Goal: Task Accomplishment & Management: Manage account settings

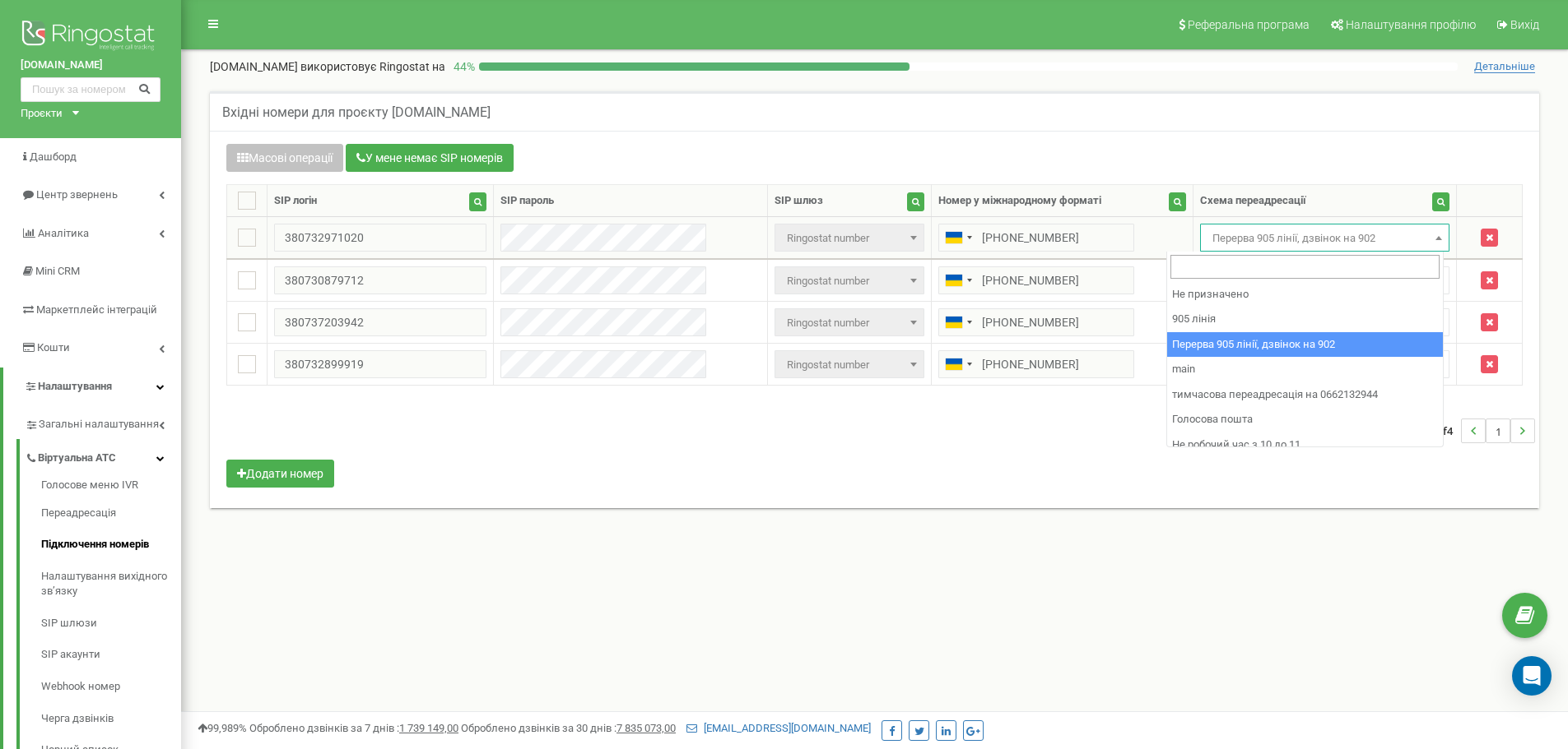
click at [1225, 243] on span "Перерва 905 лінії, дзвінок на 902" at bounding box center [1325, 238] width 239 height 23
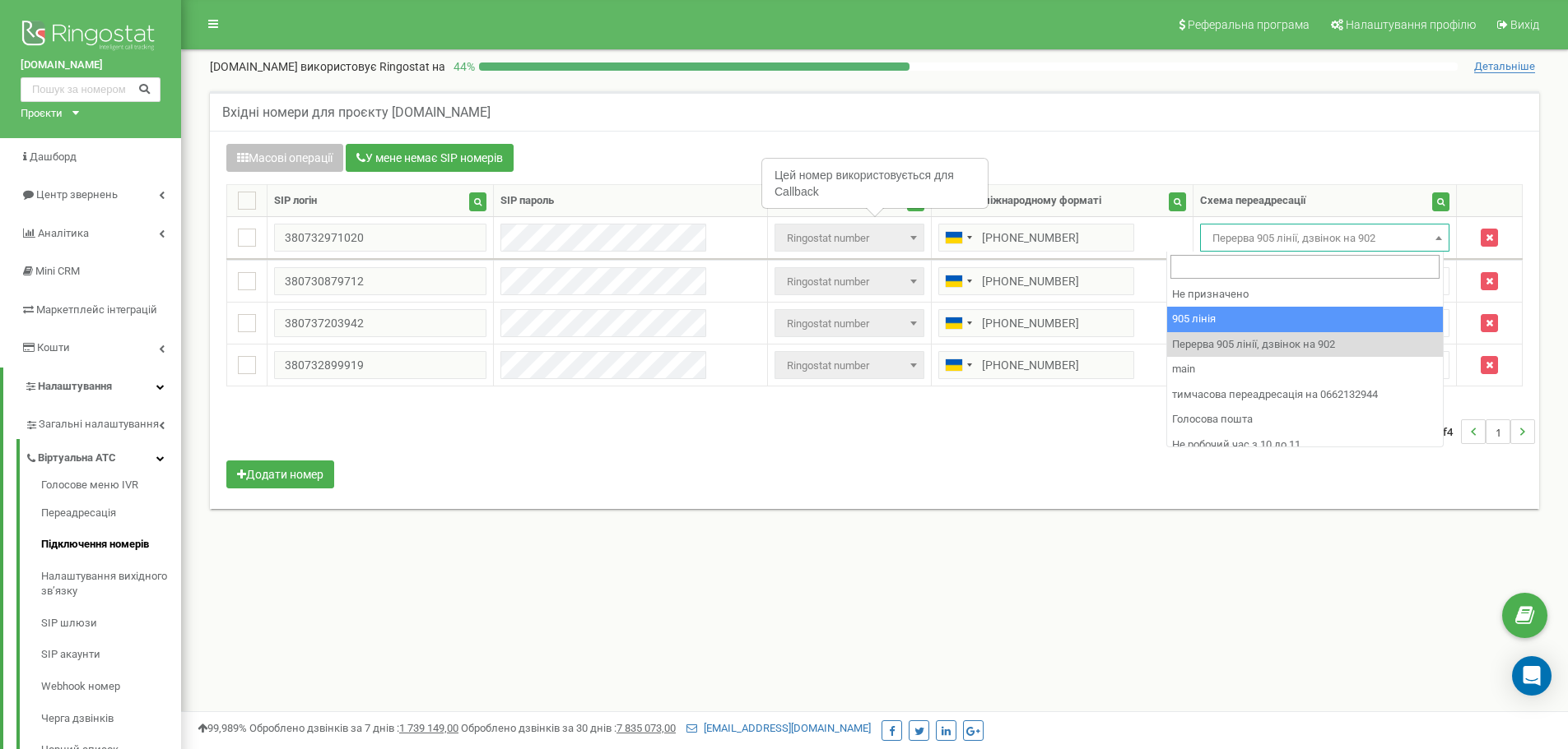
select select "173559"
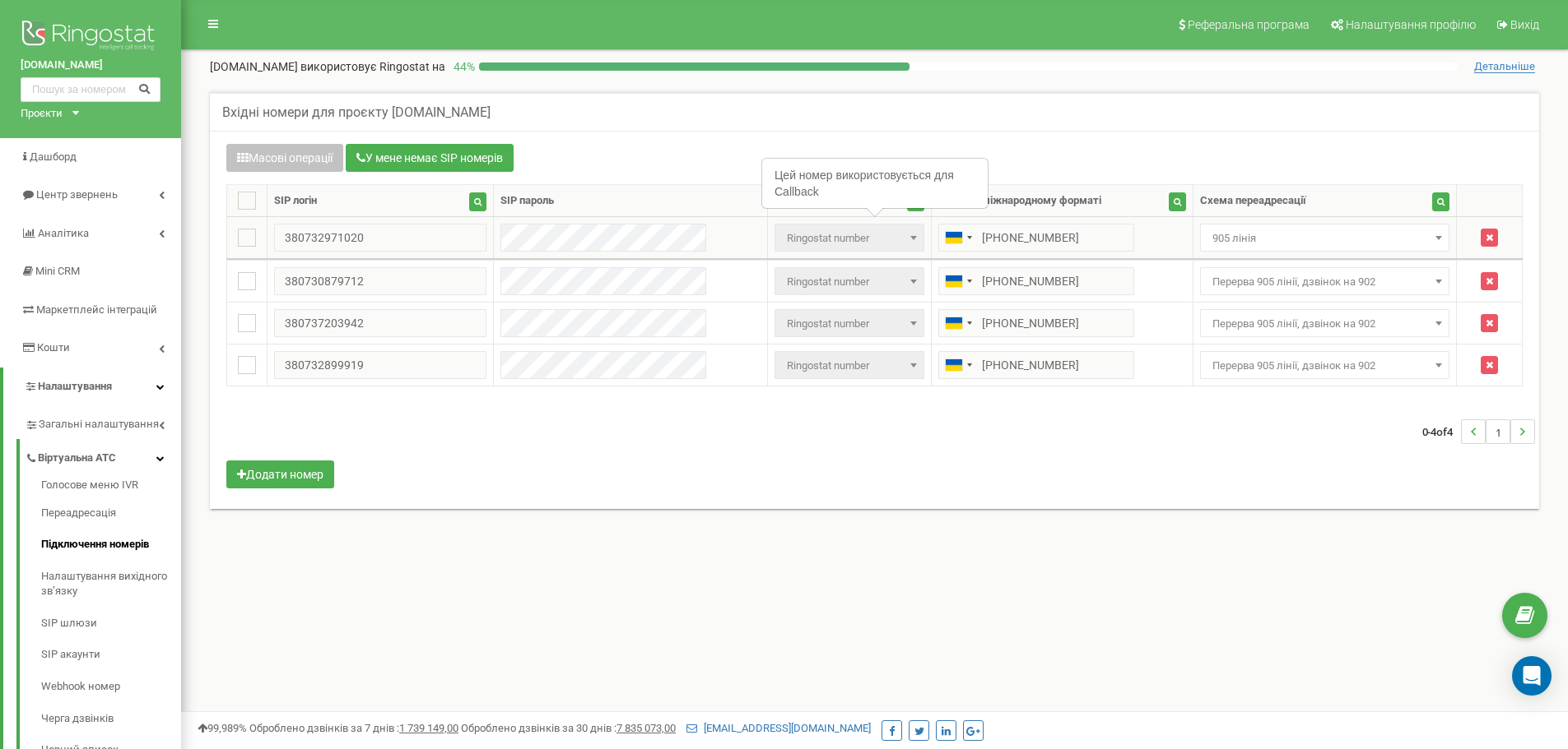
click at [1205, 239] on span "905 лінія" at bounding box center [1325, 238] width 239 height 23
click at [1205, 287] on span "Перерва 905 лінії, дзвінок на 902" at bounding box center [1325, 281] width 239 height 23
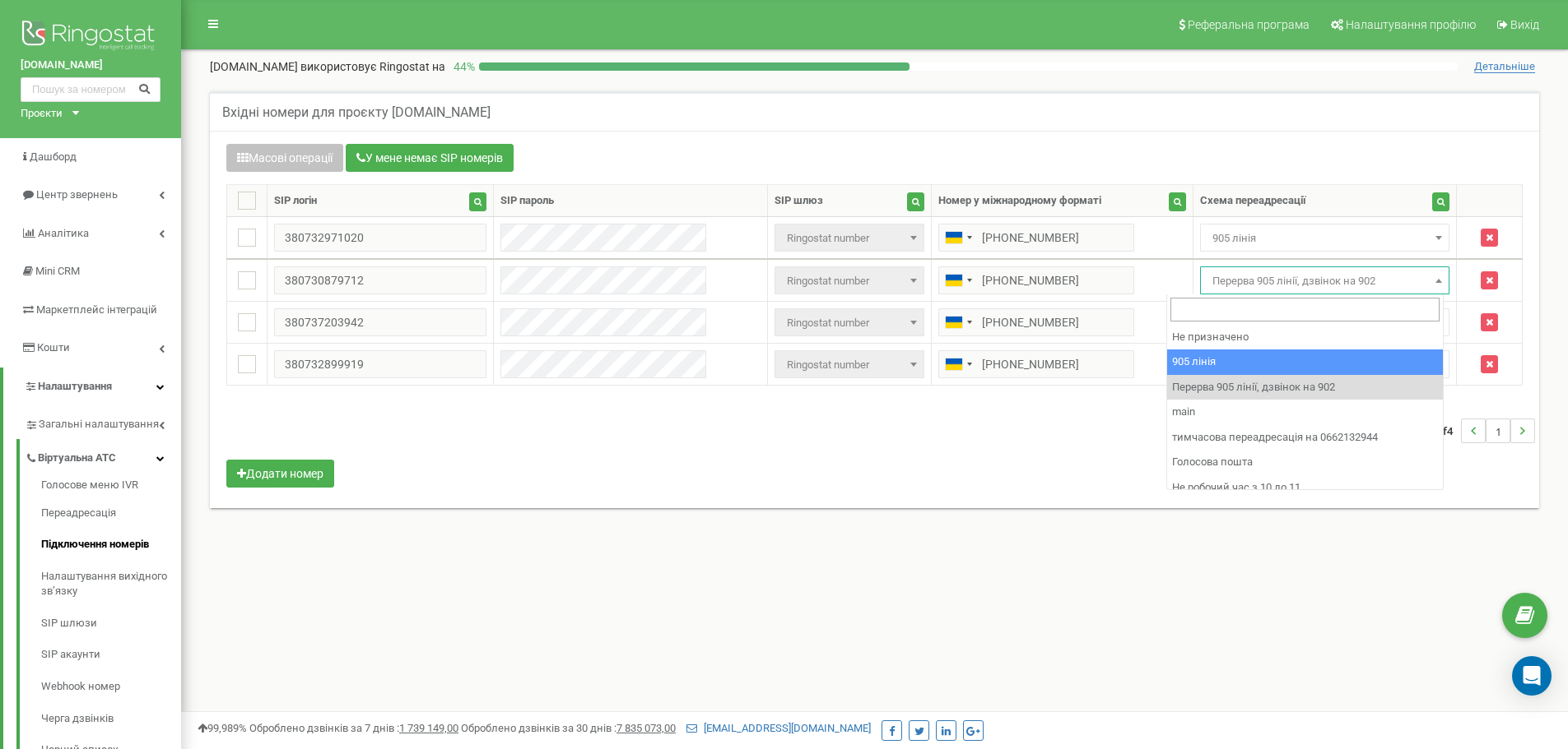
select select "173559"
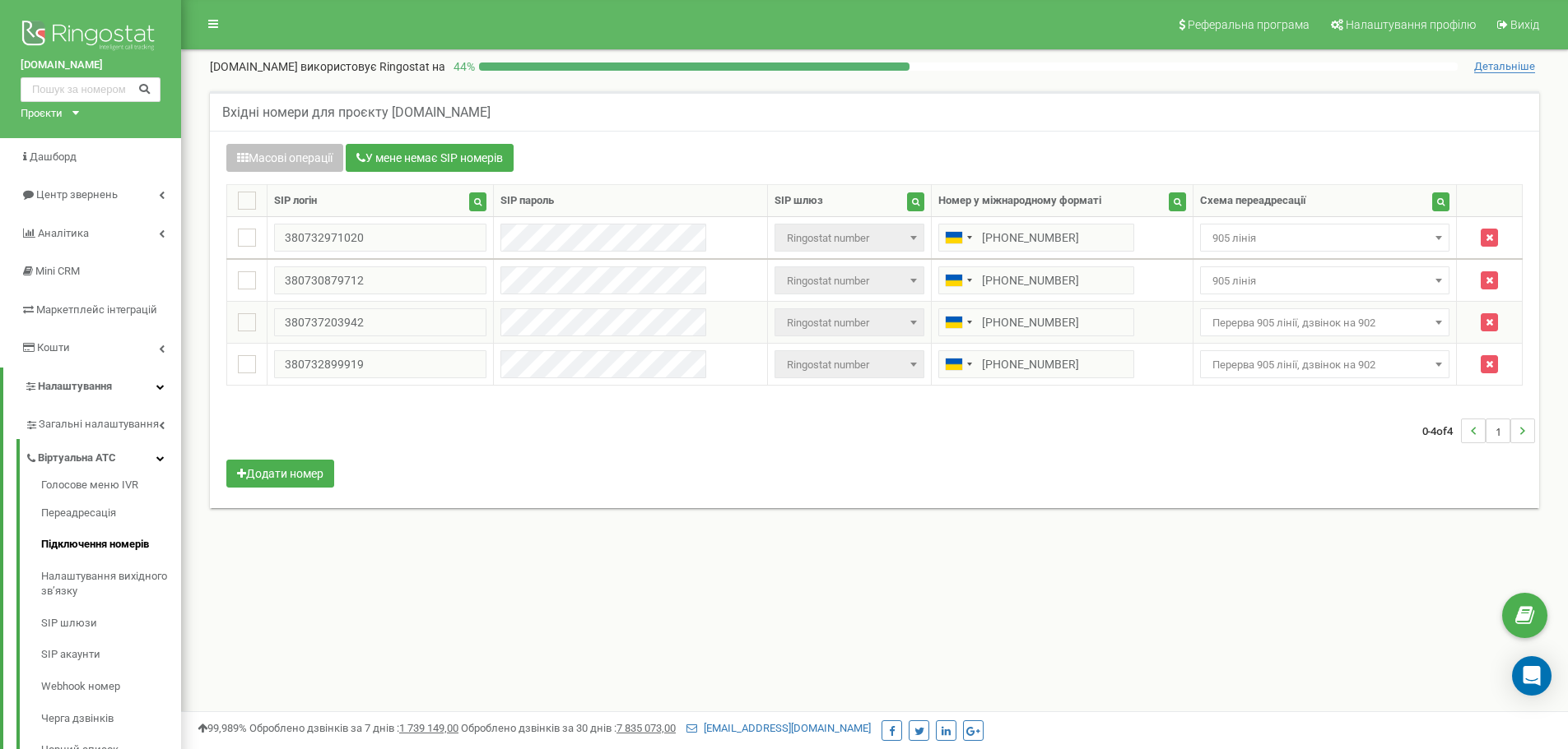
click at [1220, 321] on span "Перерва 905 лінії, дзвінок на 902" at bounding box center [1325, 323] width 239 height 23
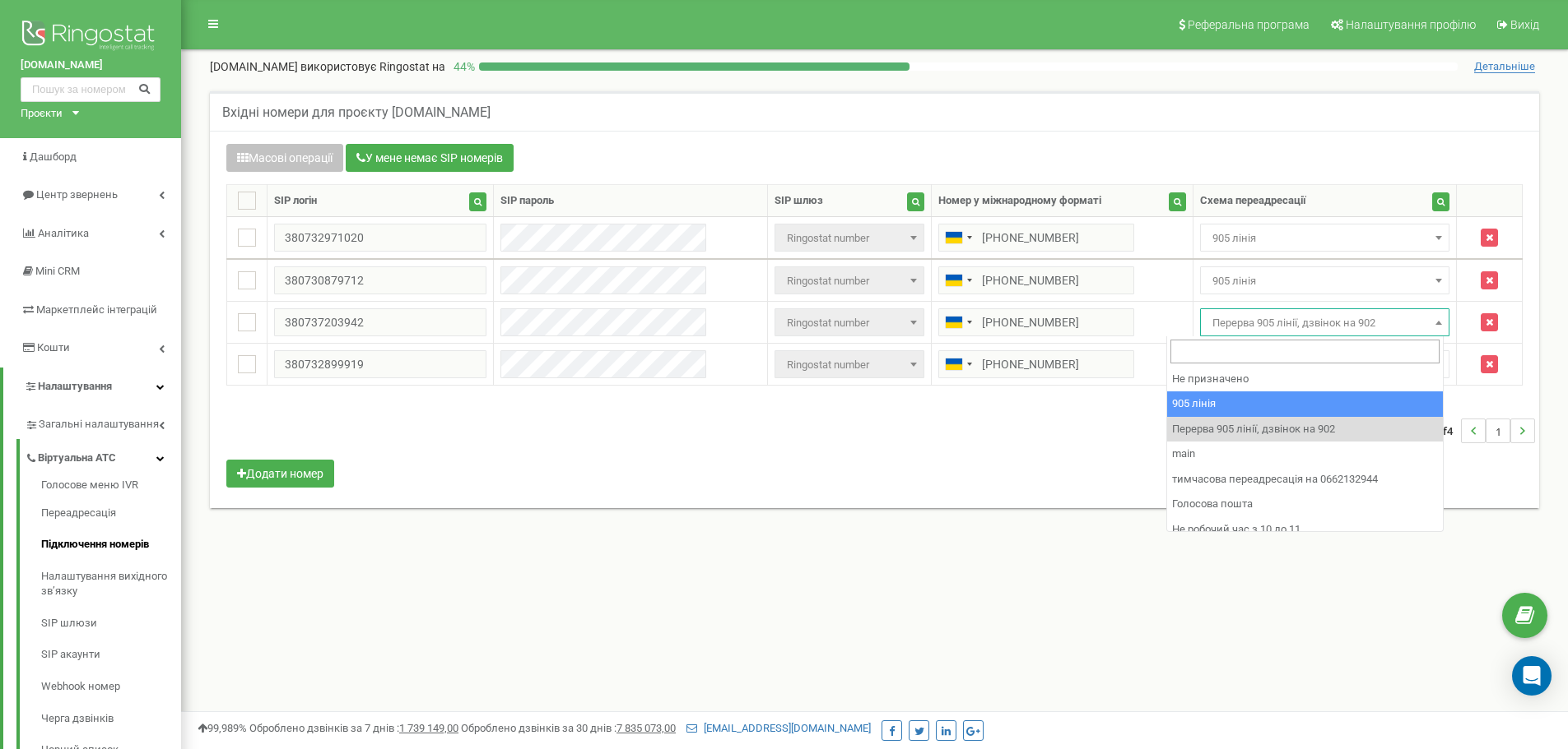
select select "173559"
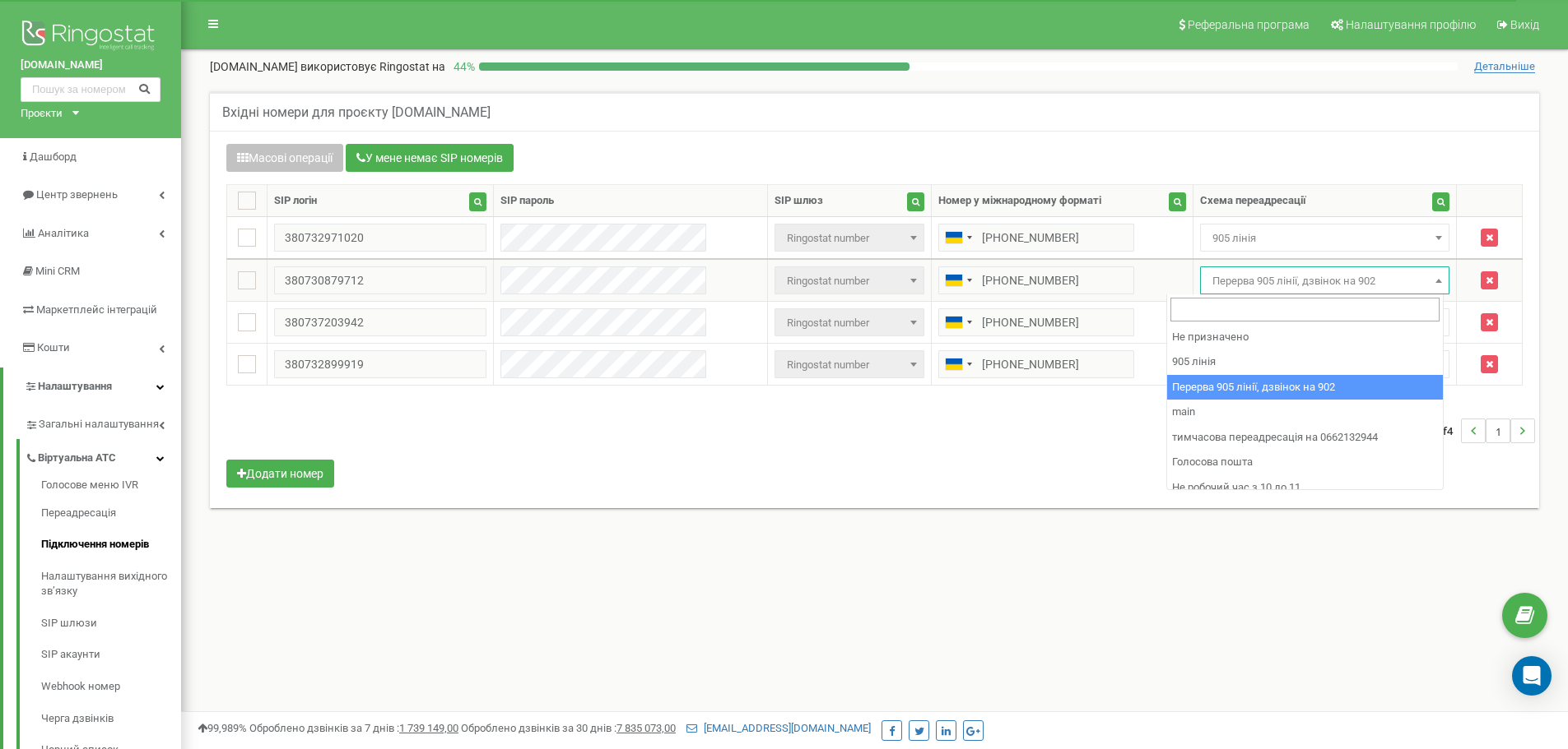
click at [1207, 284] on span "Перерва 905 лінії, дзвінок на 902" at bounding box center [1325, 281] width 239 height 23
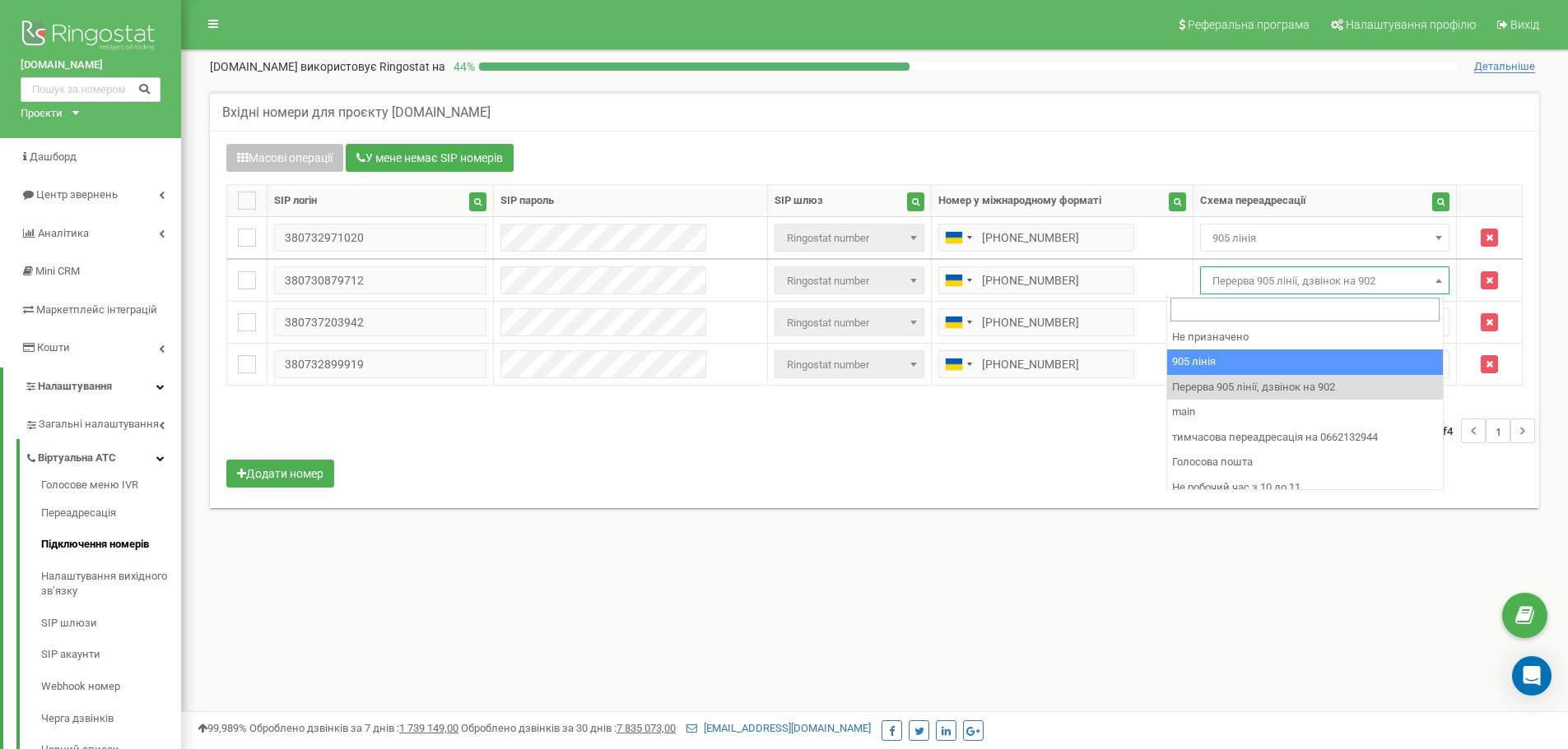
select select "173559"
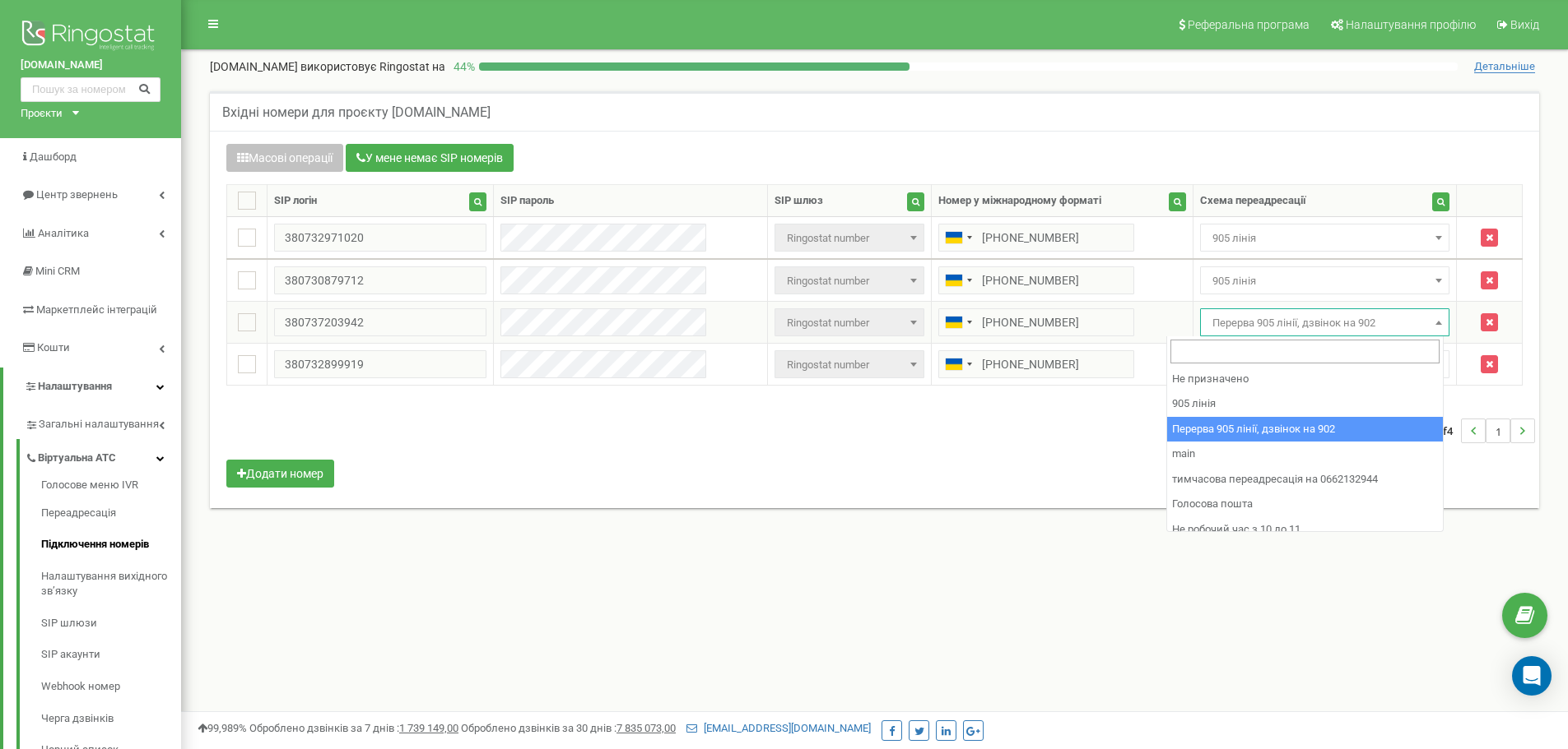
click at [1216, 321] on span "Перерва 905 лінії, дзвінок на 902" at bounding box center [1325, 323] width 239 height 23
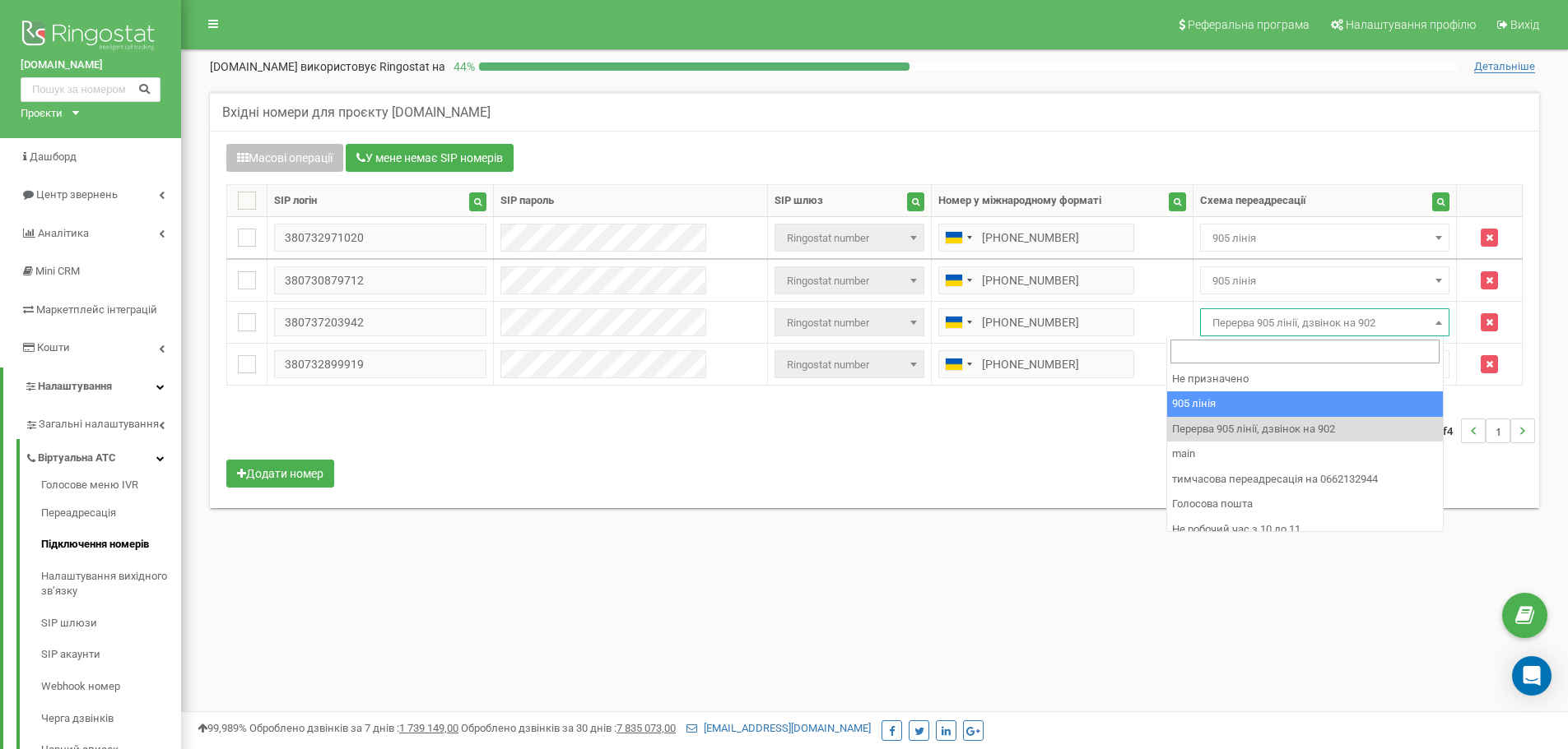
select select "173559"
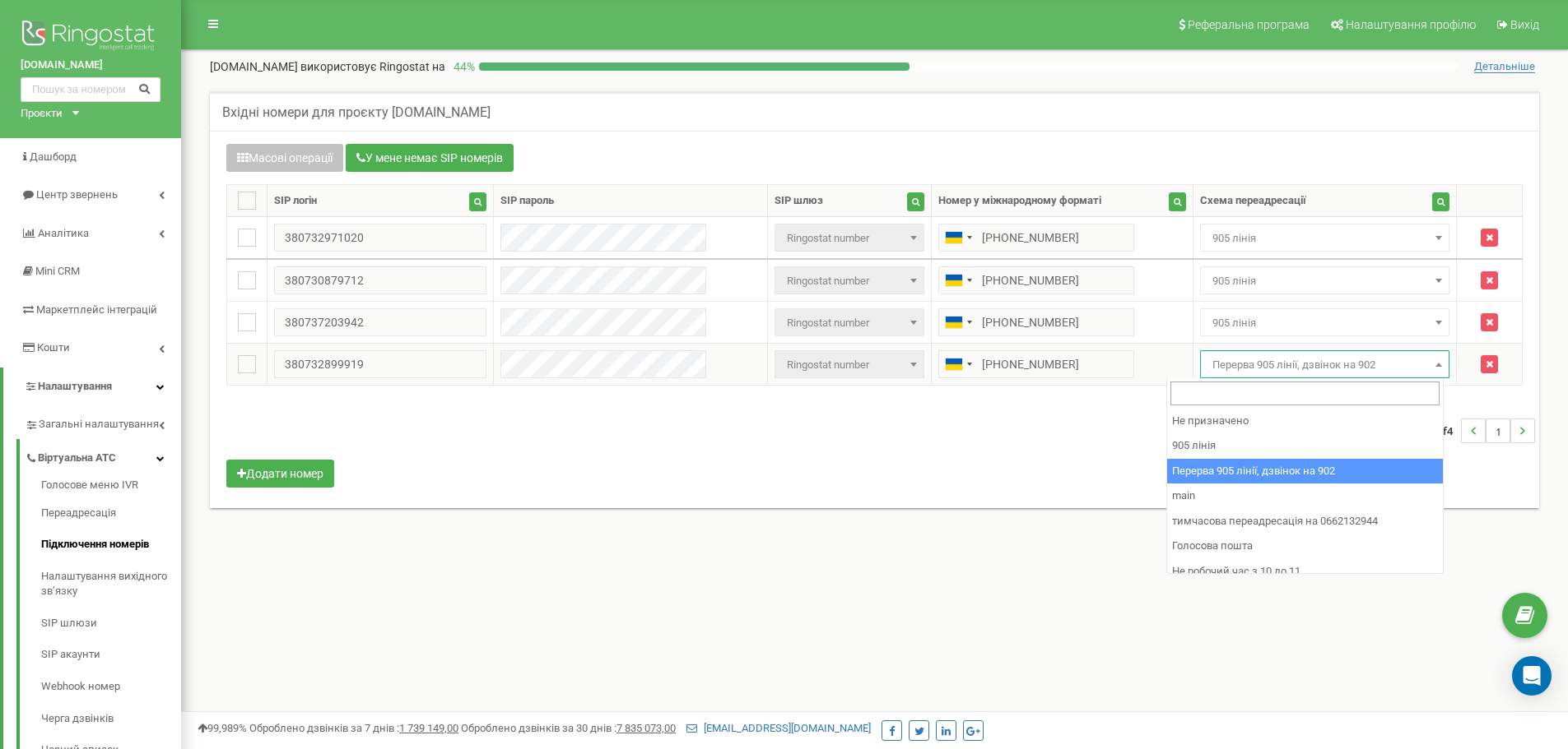
click at [1236, 360] on span "Перерва 905 лінії, дзвінок на 902" at bounding box center [1325, 365] width 239 height 23
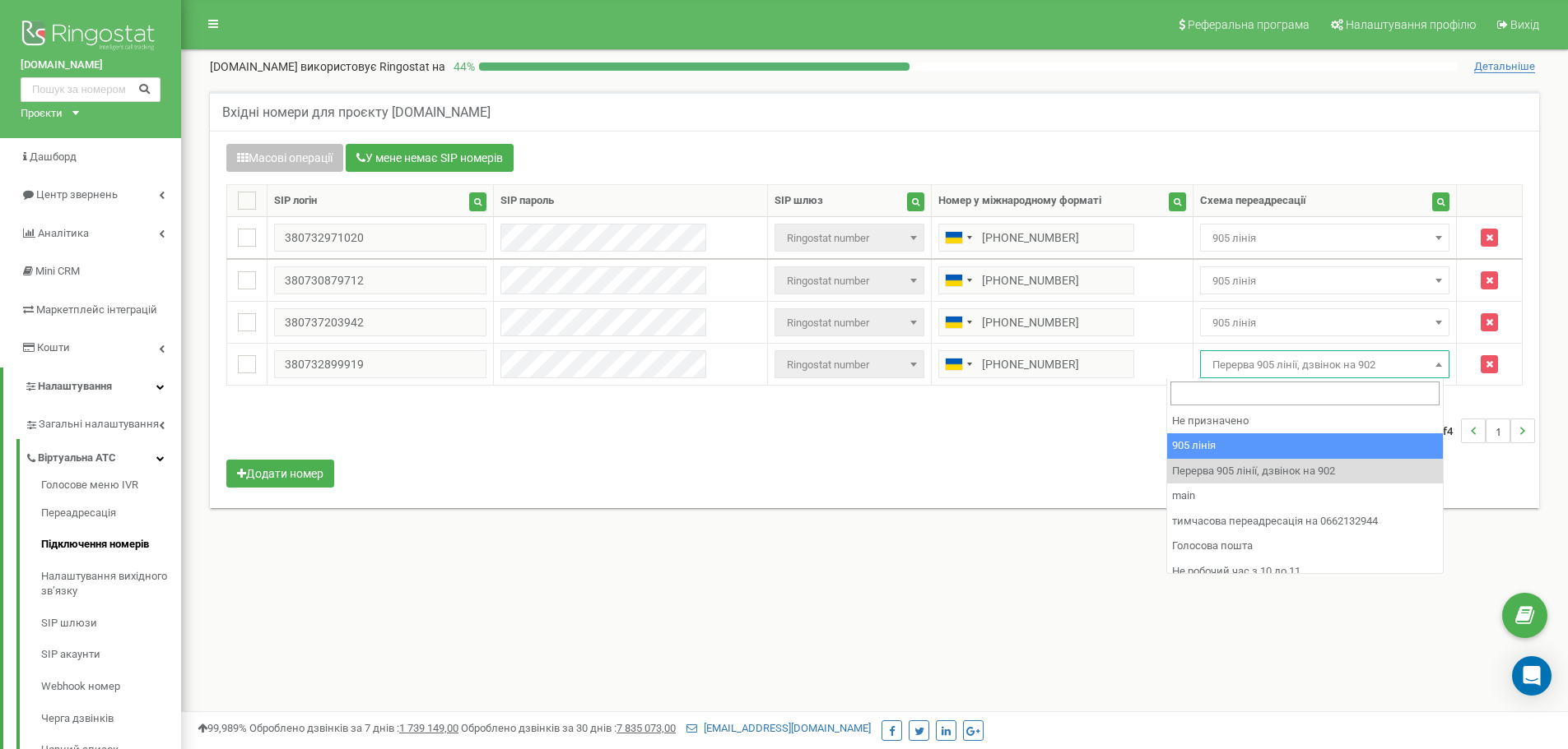
select select "173559"
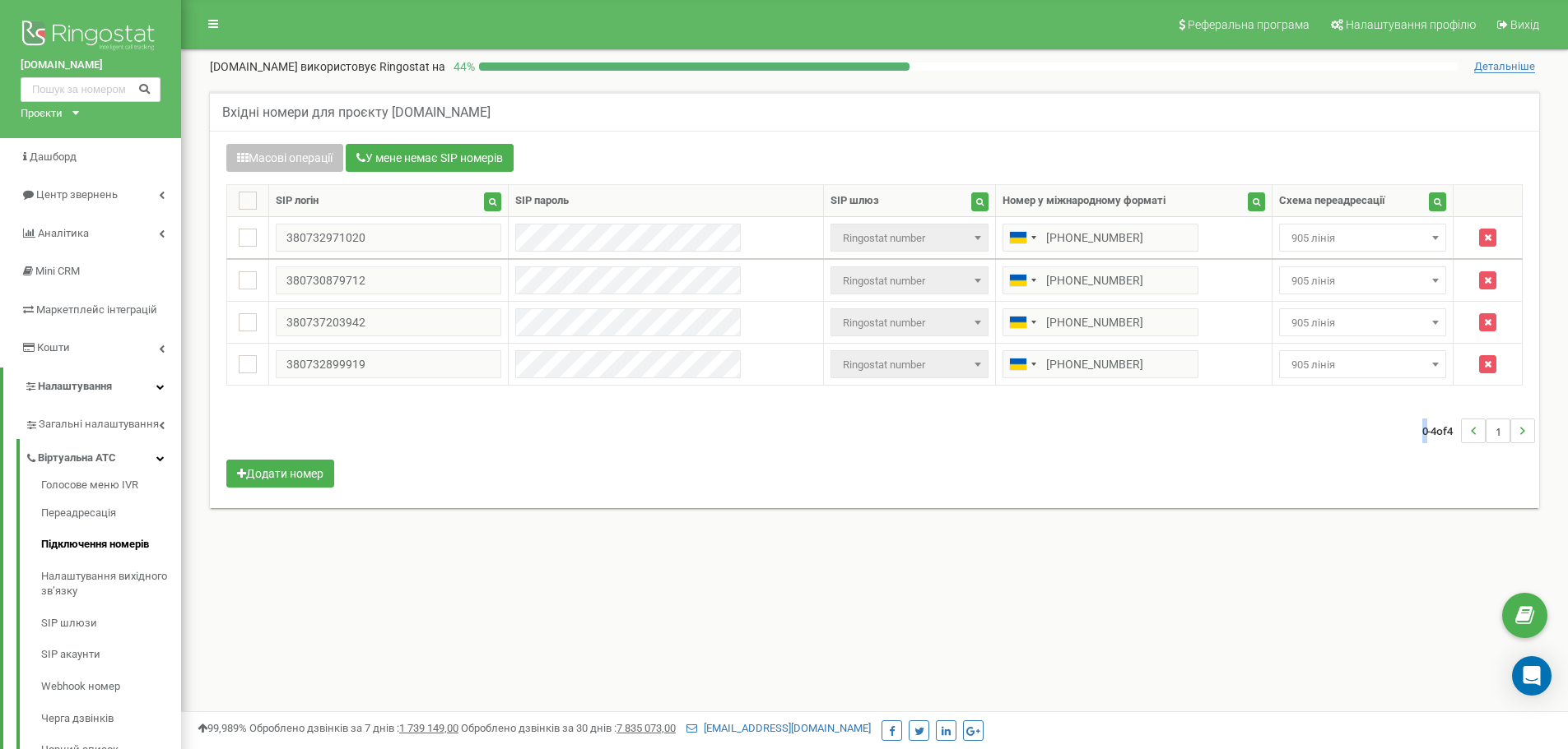
click at [1260, 442] on div "0-4 of 4 1" at bounding box center [875, 431] width 1321 height 58
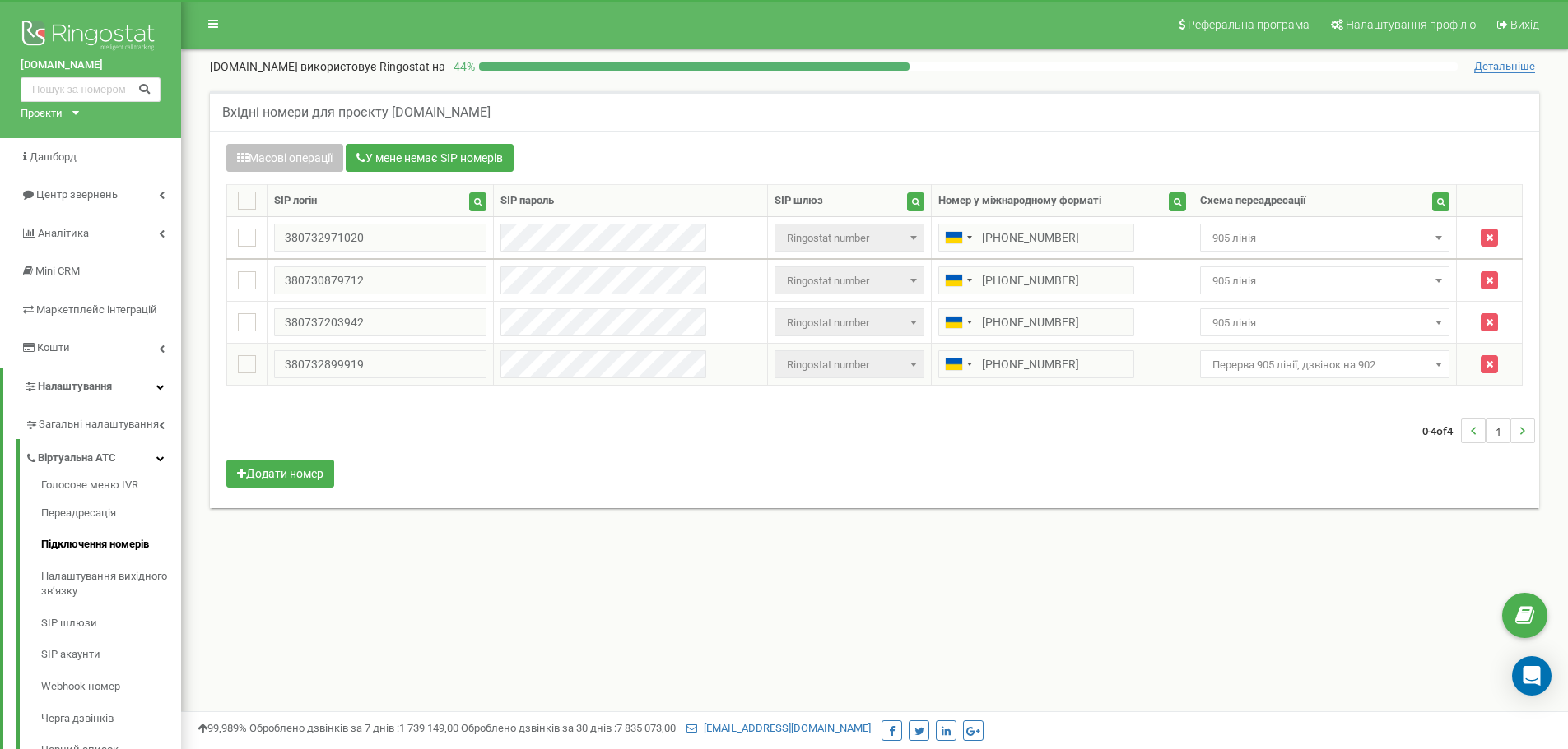
click at [1218, 367] on span "Перерва 905 лінії, дзвінок на 902" at bounding box center [1325, 365] width 239 height 23
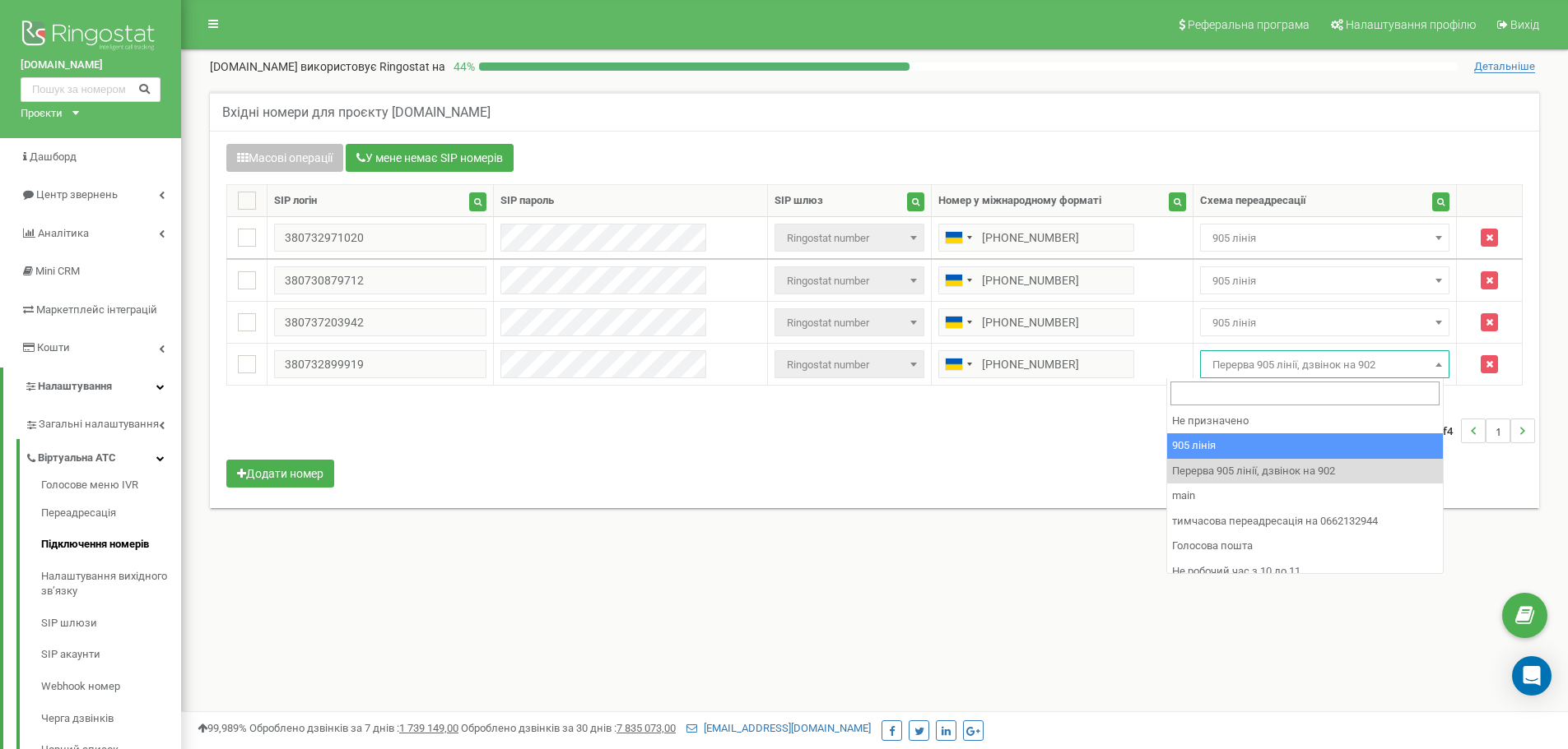
select select "173559"
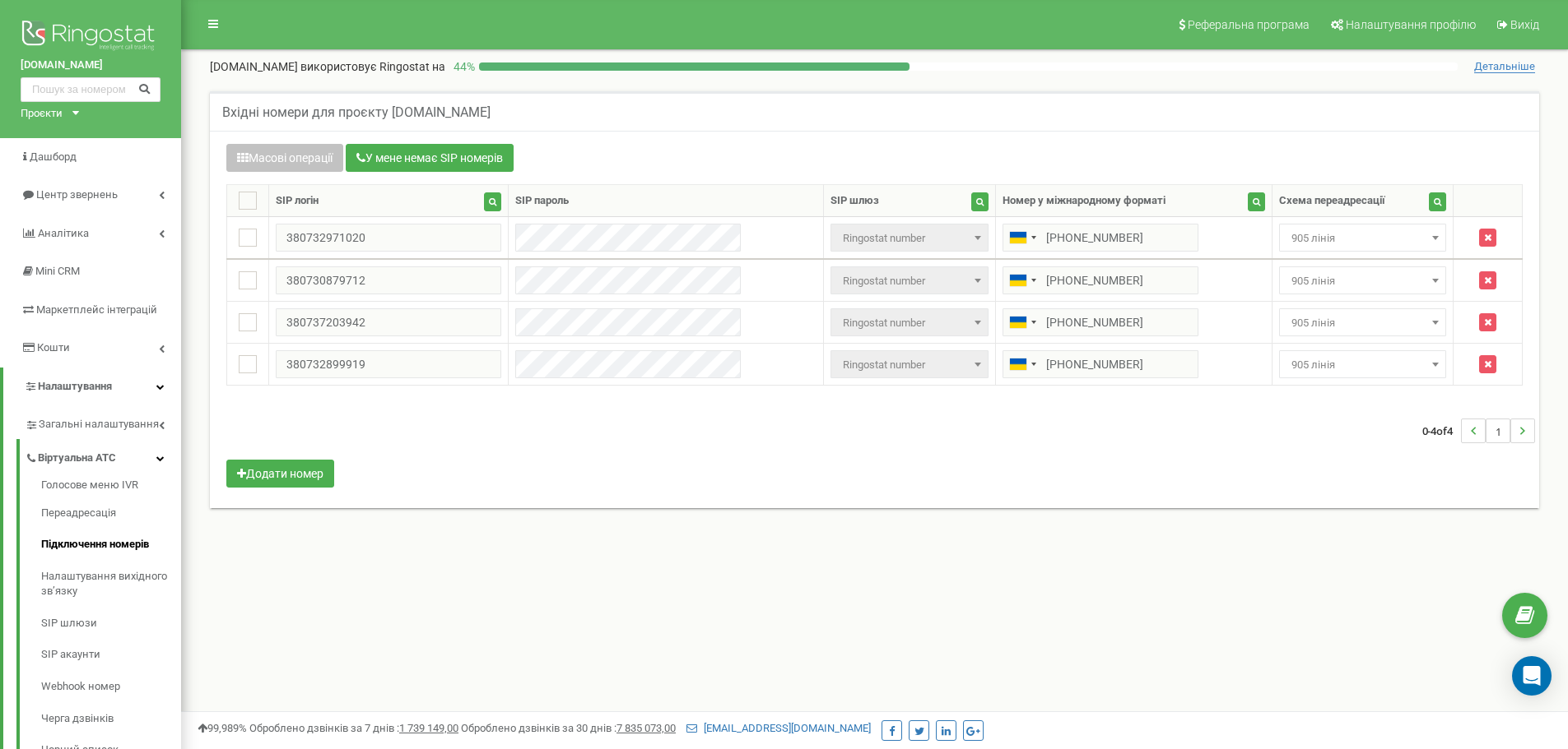
click at [1266, 459] on div "0-4 of 4 1" at bounding box center [875, 431] width 1321 height 58
click at [1291, 245] on span "905 лінія" at bounding box center [1362, 238] width 155 height 23
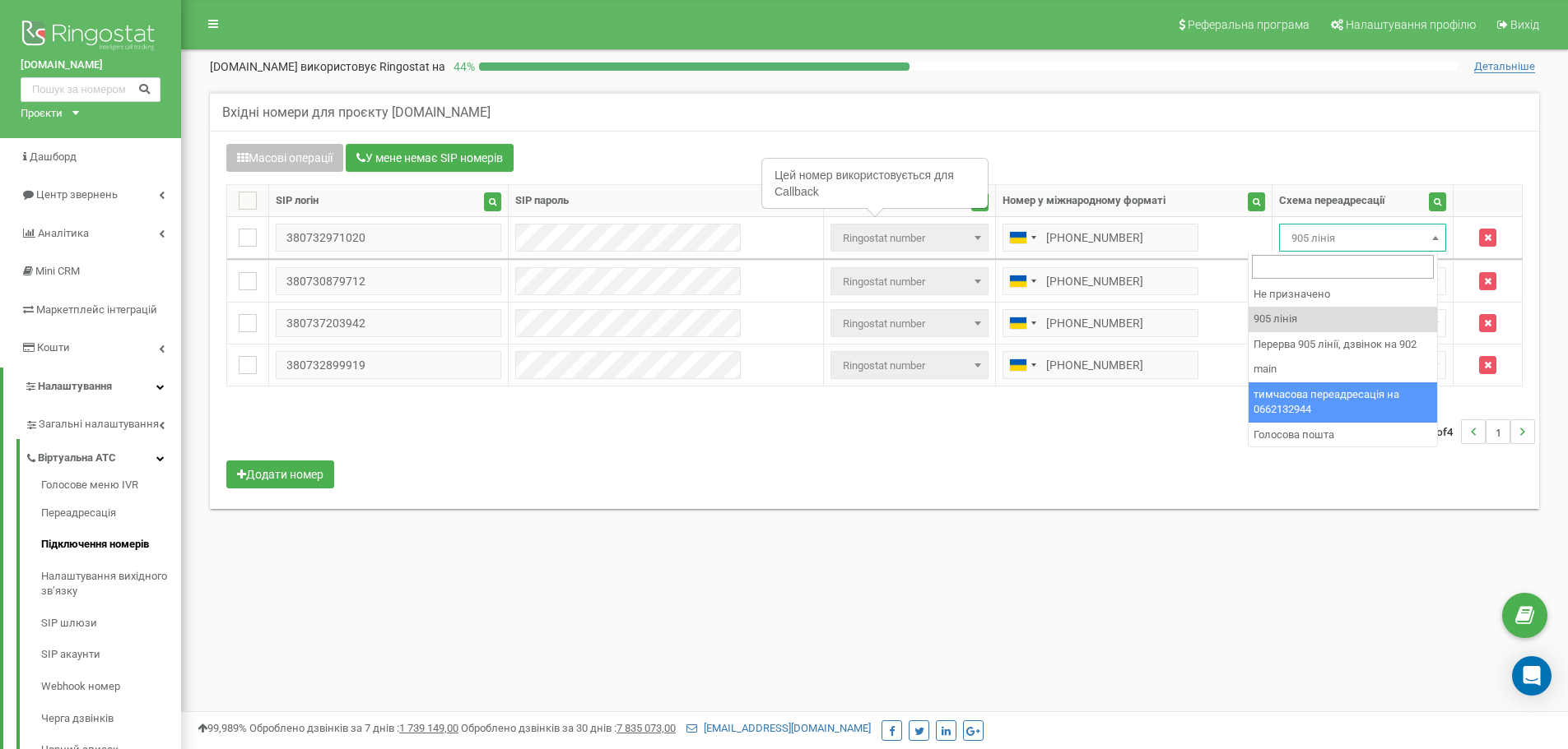
click at [1152, 564] on div "Реферальна програма Налаштування профілю Вихід barbershop-yarmich.com використо…" at bounding box center [875, 493] width 1387 height 987
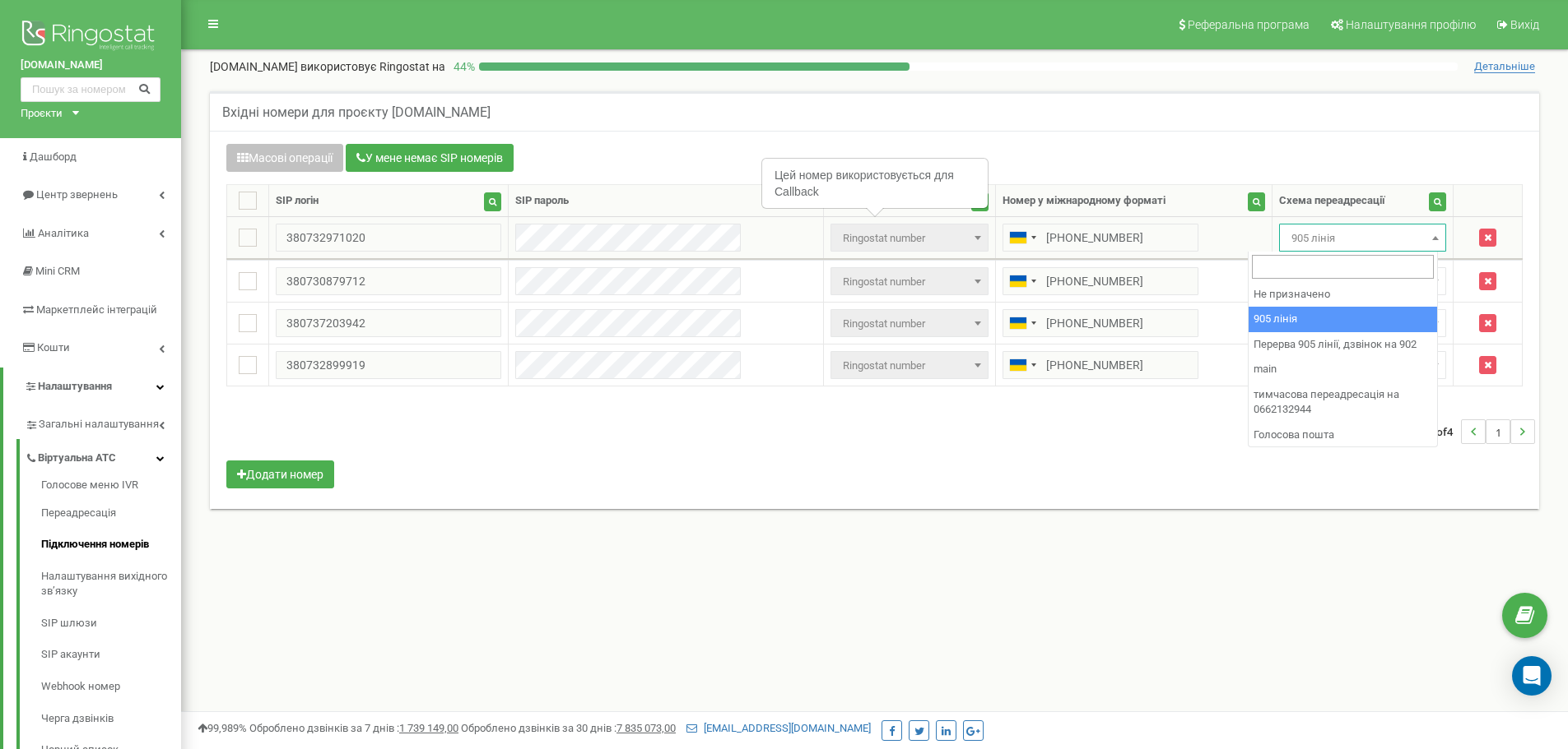
click at [1427, 233] on span at bounding box center [1435, 237] width 17 height 21
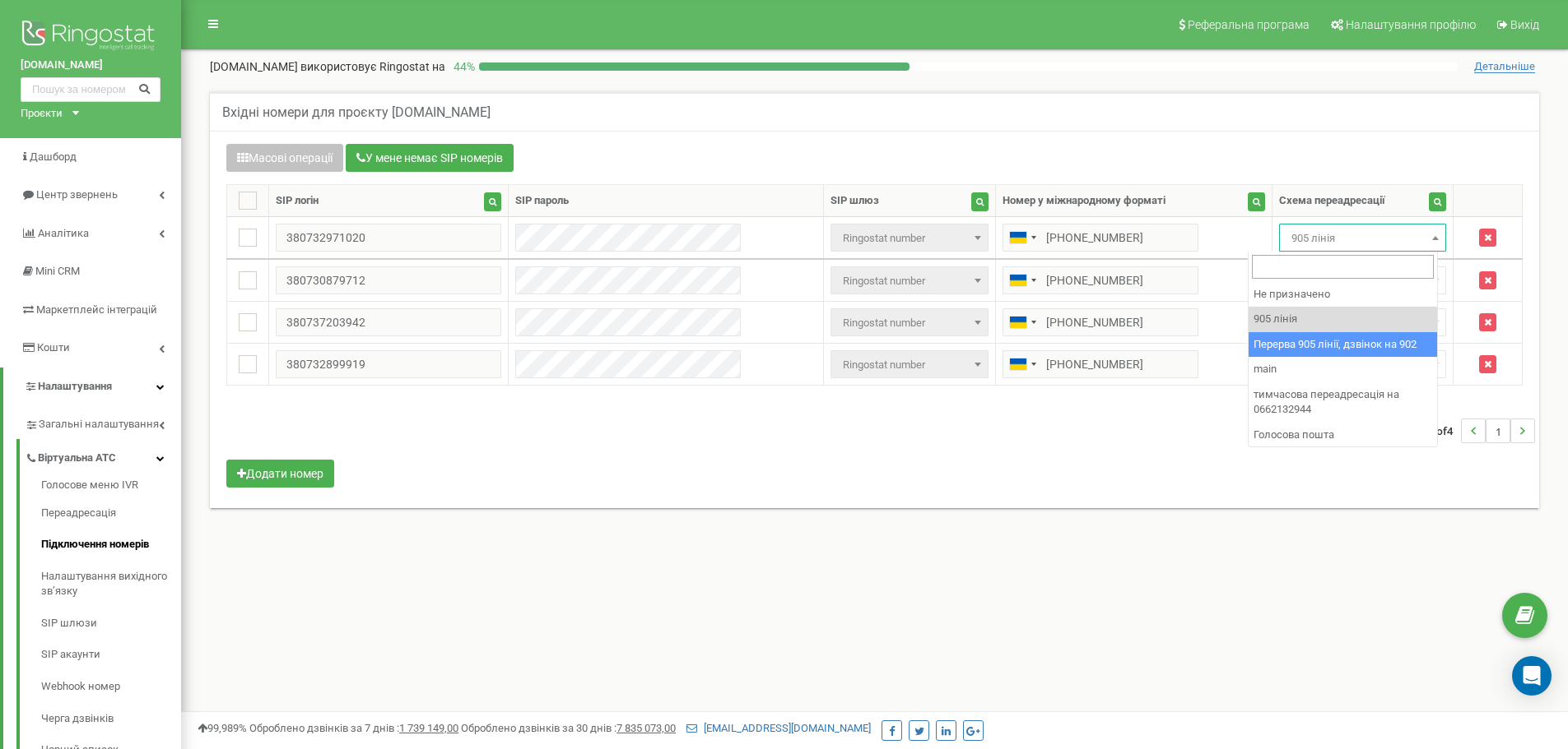
select select "173564"
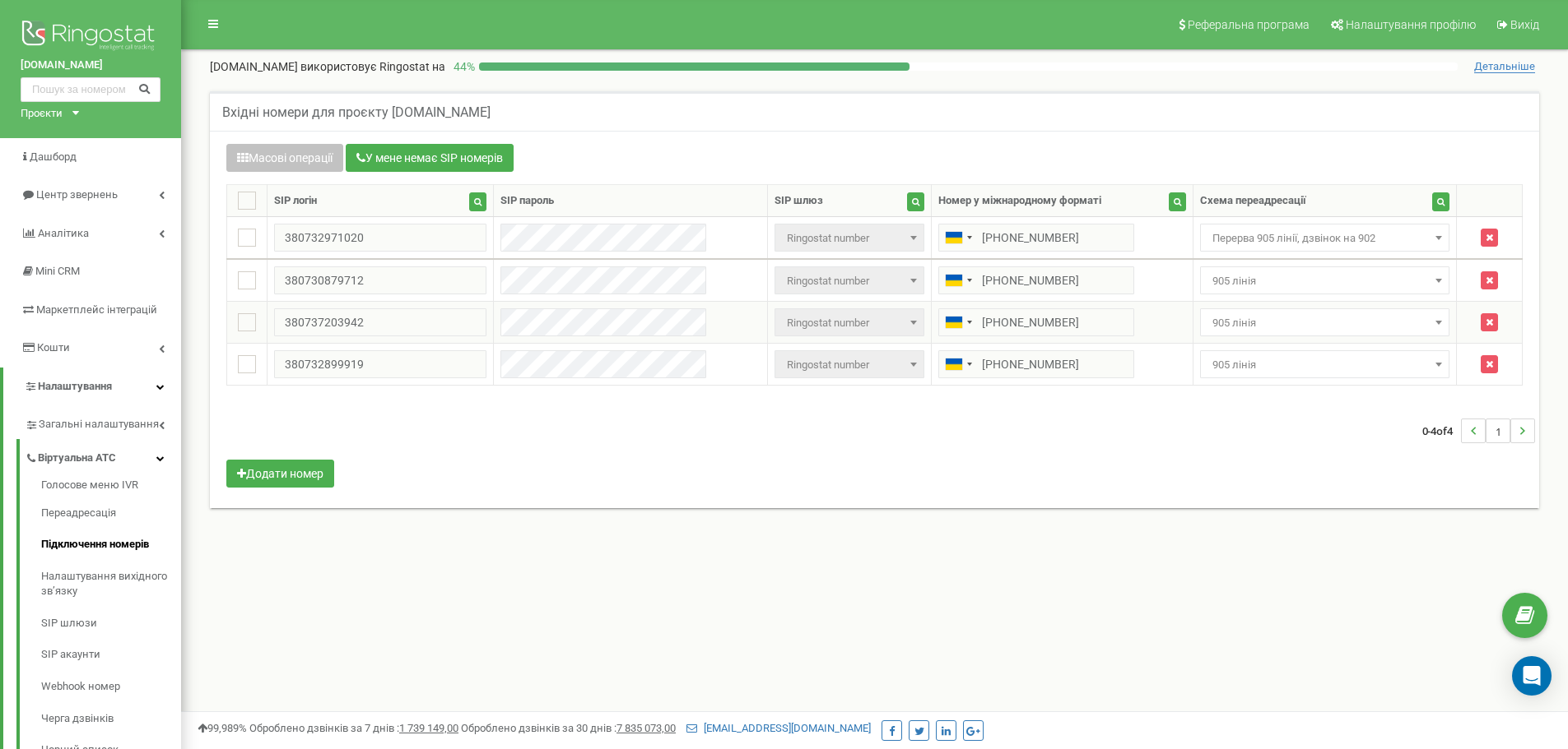
click at [1283, 325] on span "905 лінія" at bounding box center [1325, 323] width 239 height 23
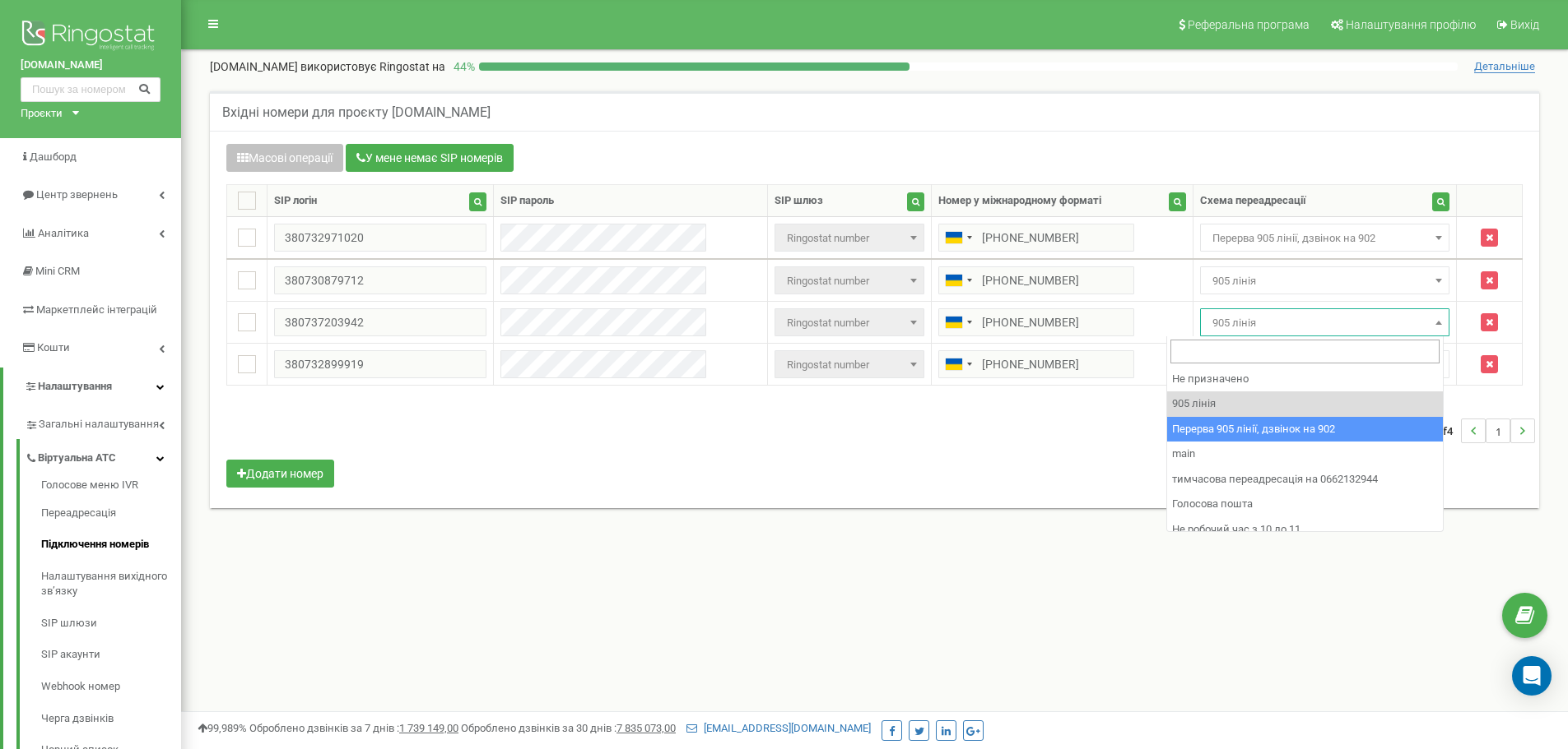
drag, startPoint x: 1350, startPoint y: 428, endPoint x: 1337, endPoint y: 409, distance: 23.0
select select "173564"
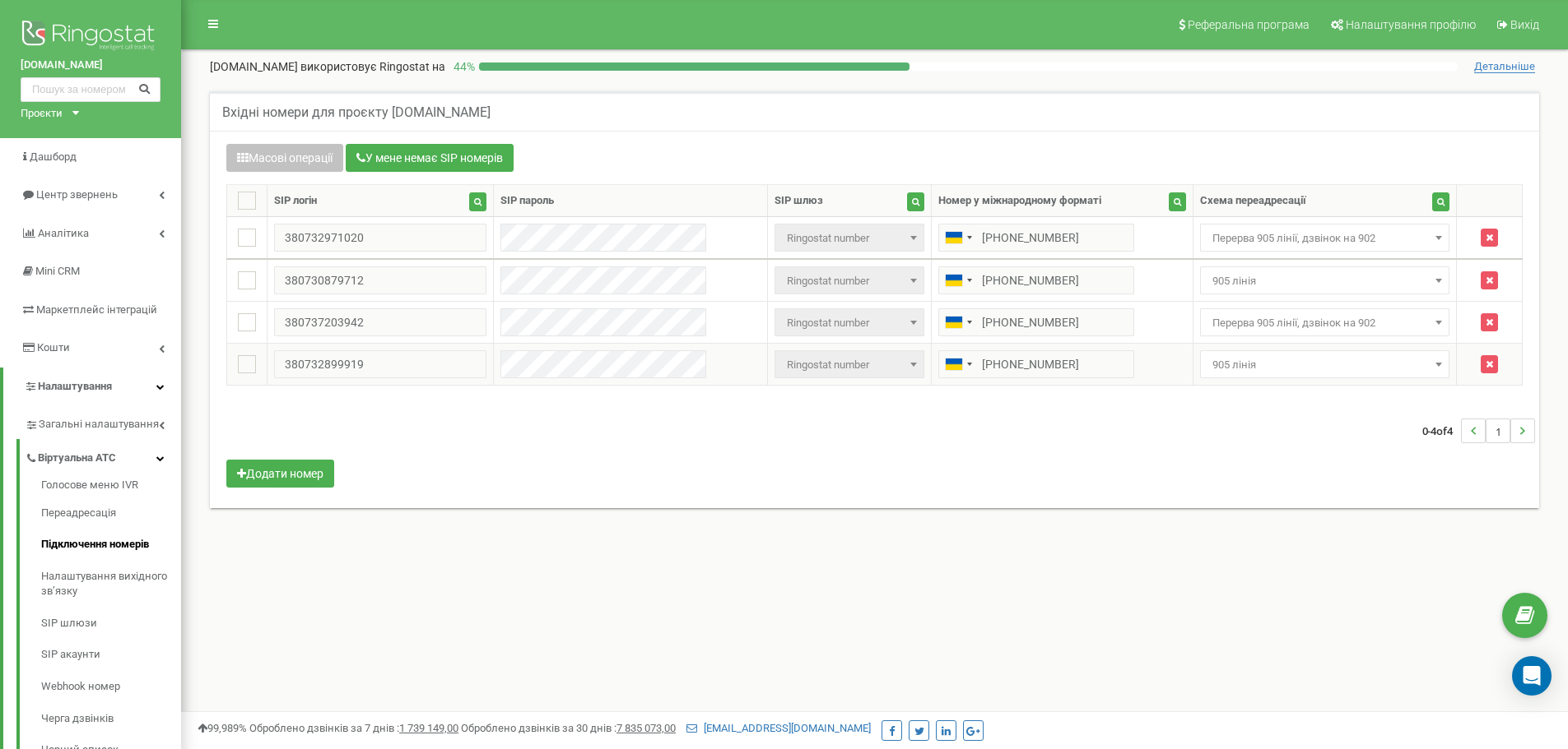
click at [1296, 367] on span "905 лінія" at bounding box center [1325, 365] width 239 height 23
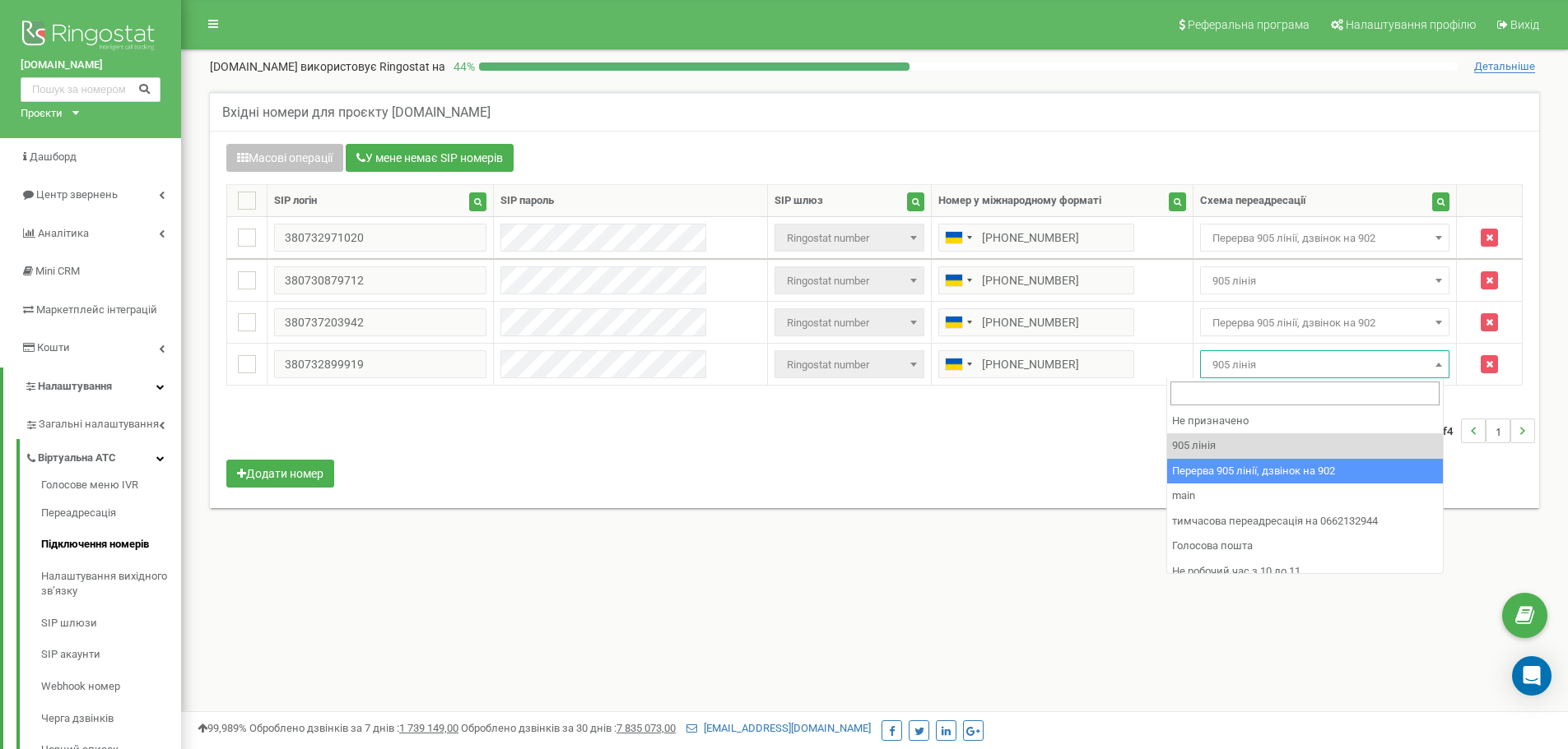
select select "173564"
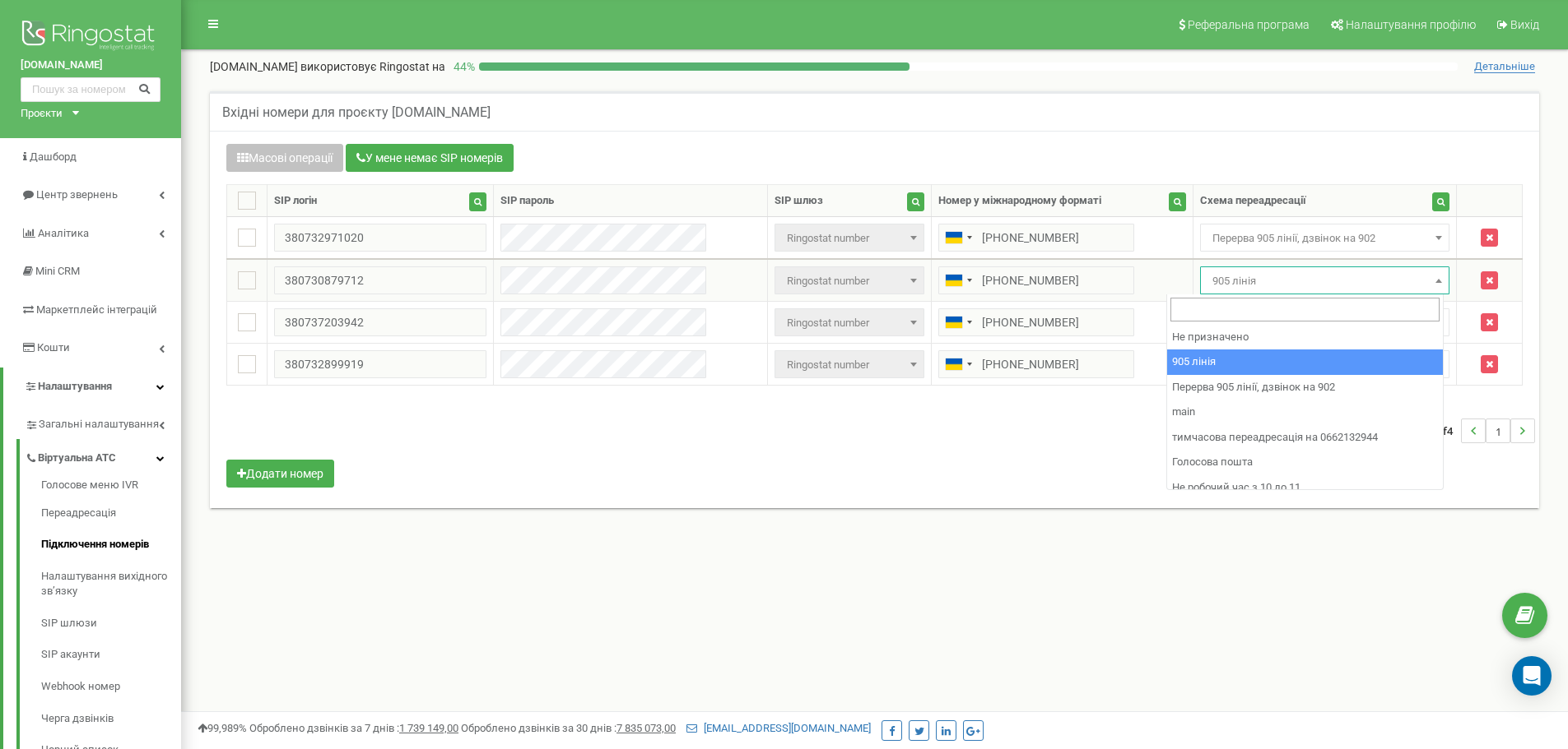
click at [1270, 286] on span "905 лінія" at bounding box center [1325, 281] width 239 height 23
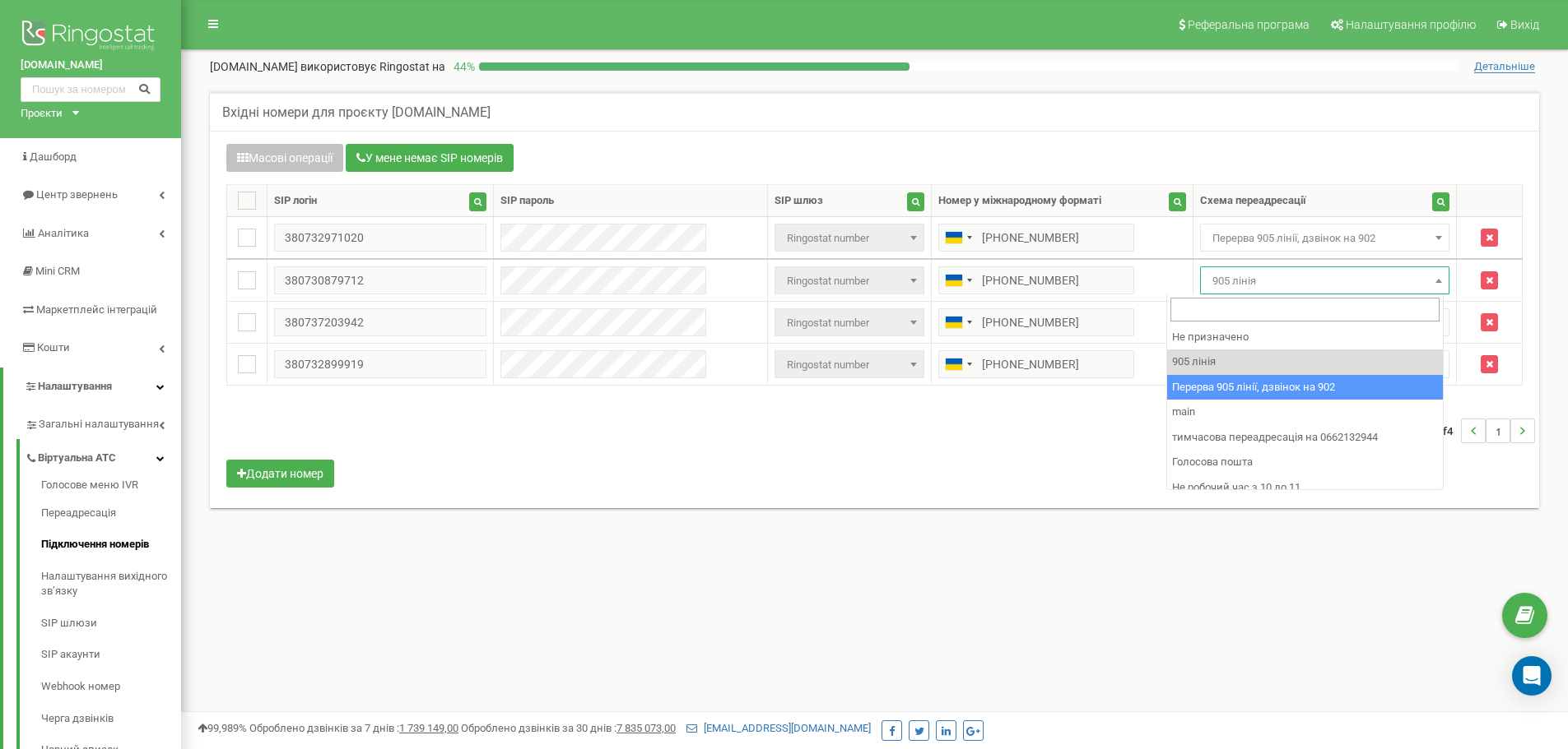
select select "173564"
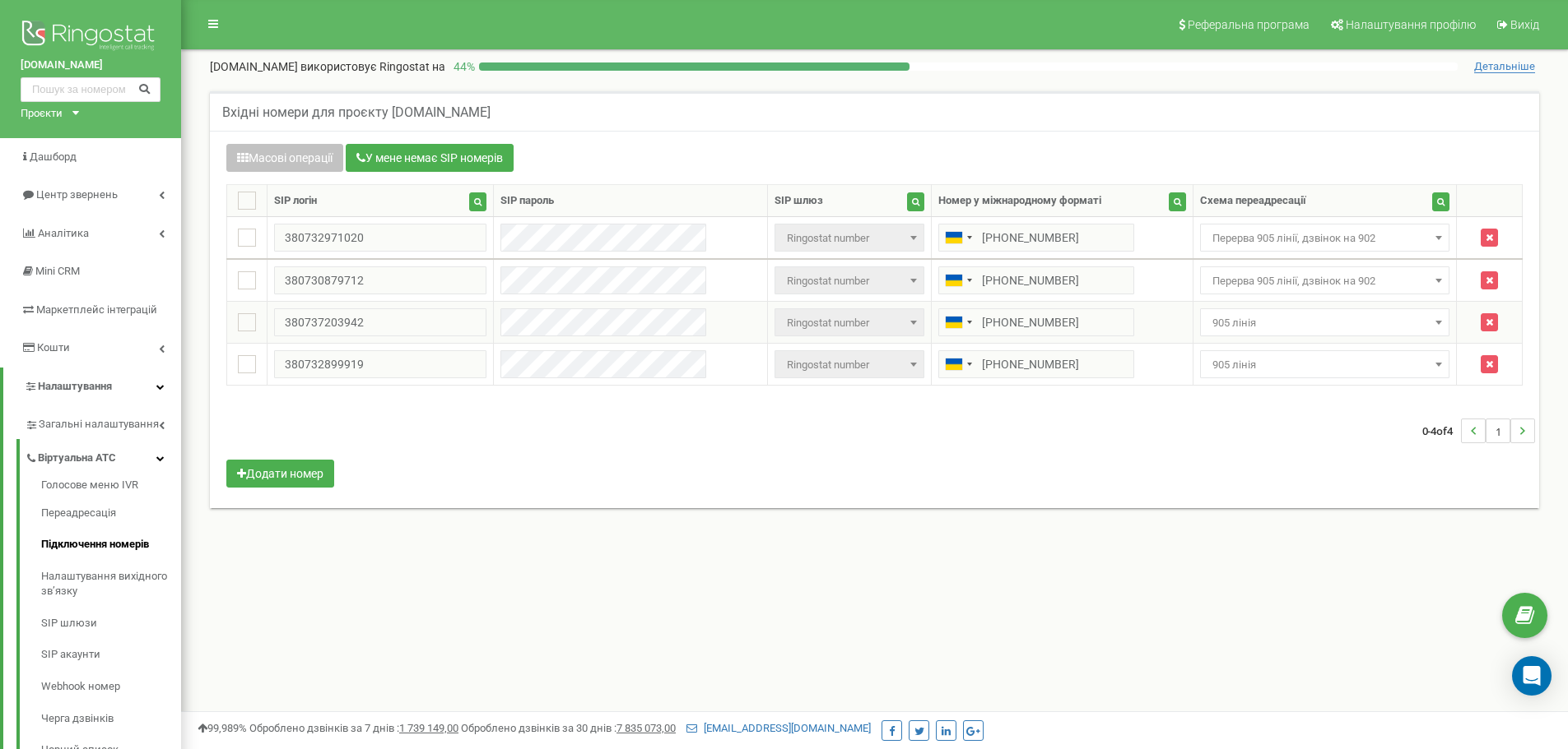
click at [1274, 319] on span "905 лінія" at bounding box center [1325, 323] width 239 height 23
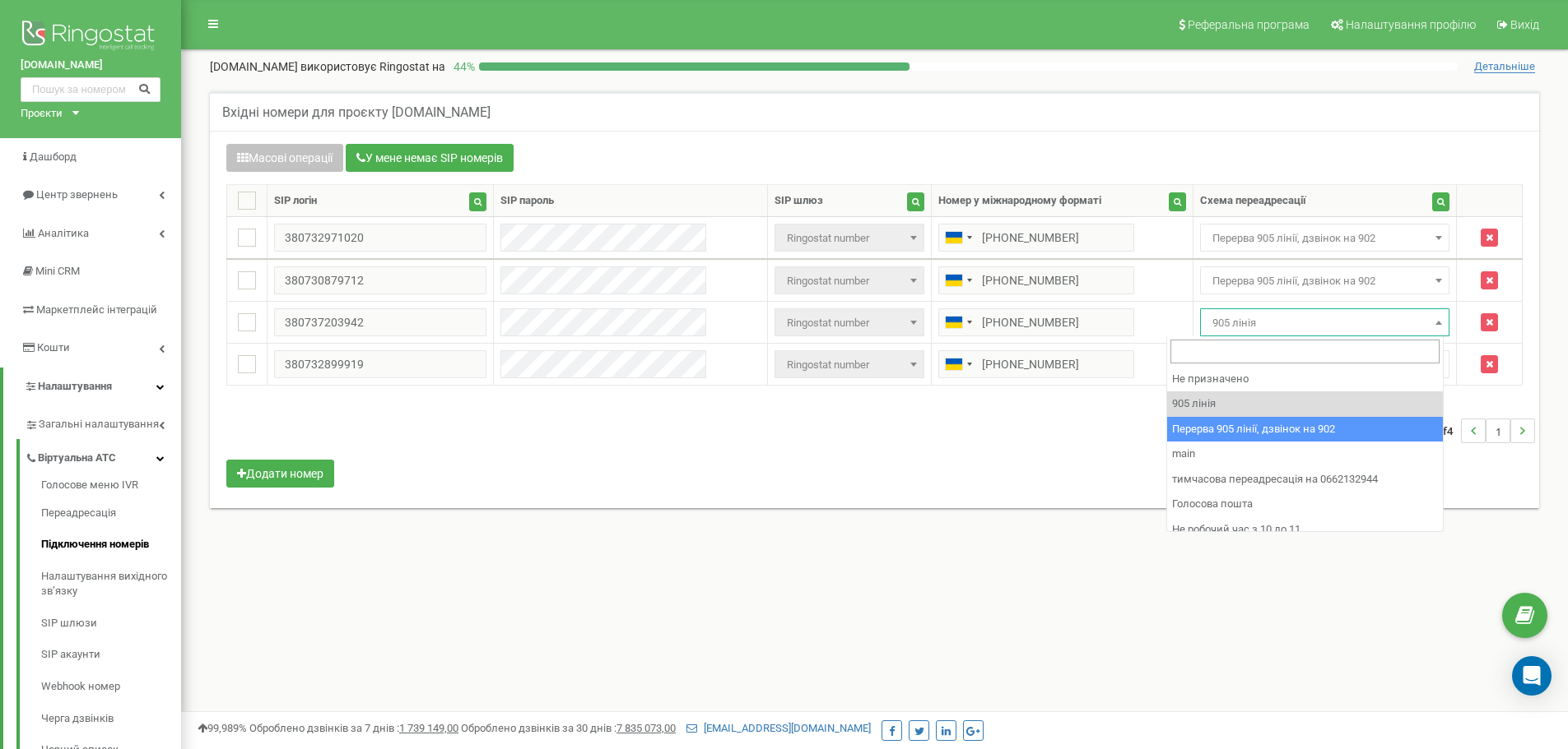
select select "173564"
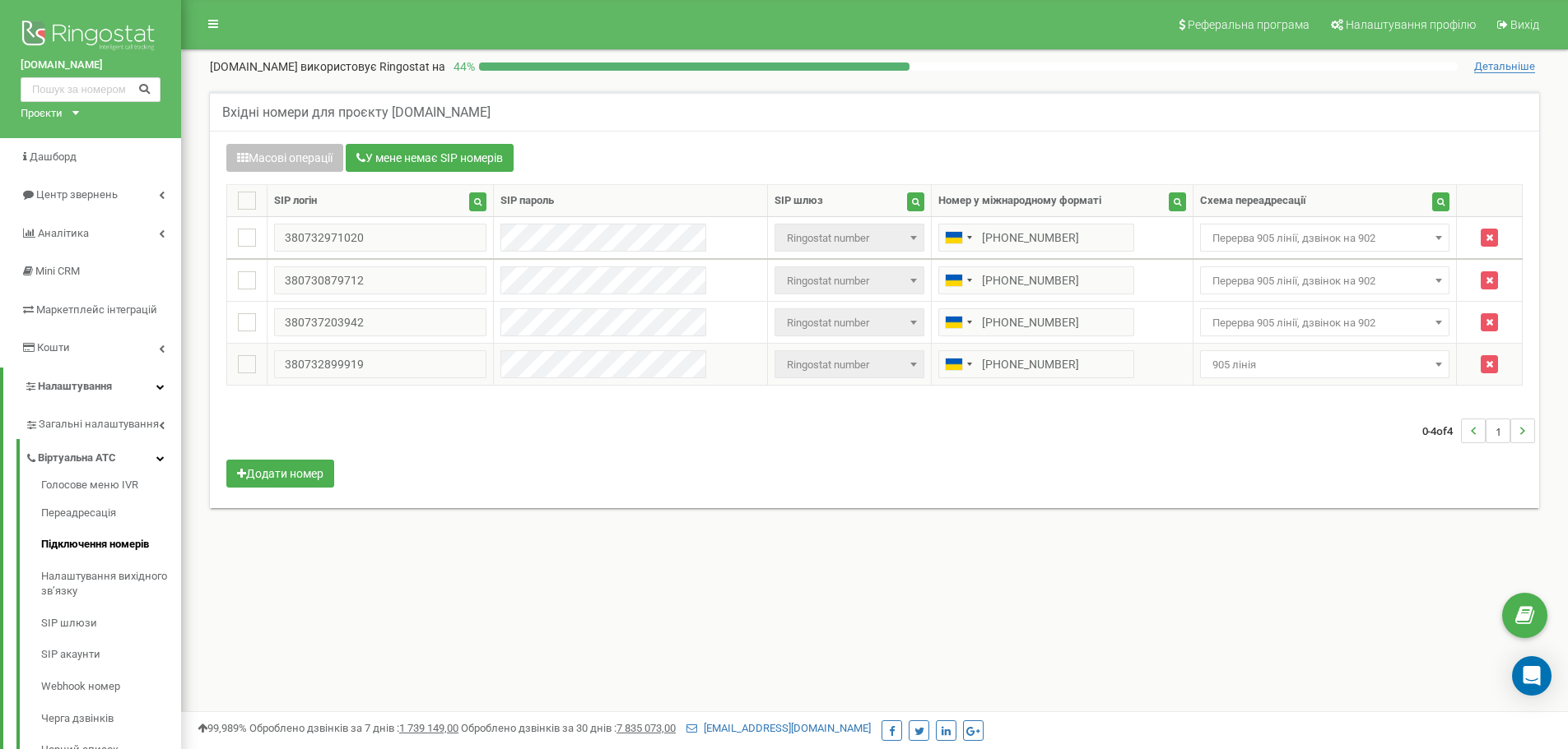
click at [1298, 359] on span "905 лінія" at bounding box center [1325, 365] width 239 height 23
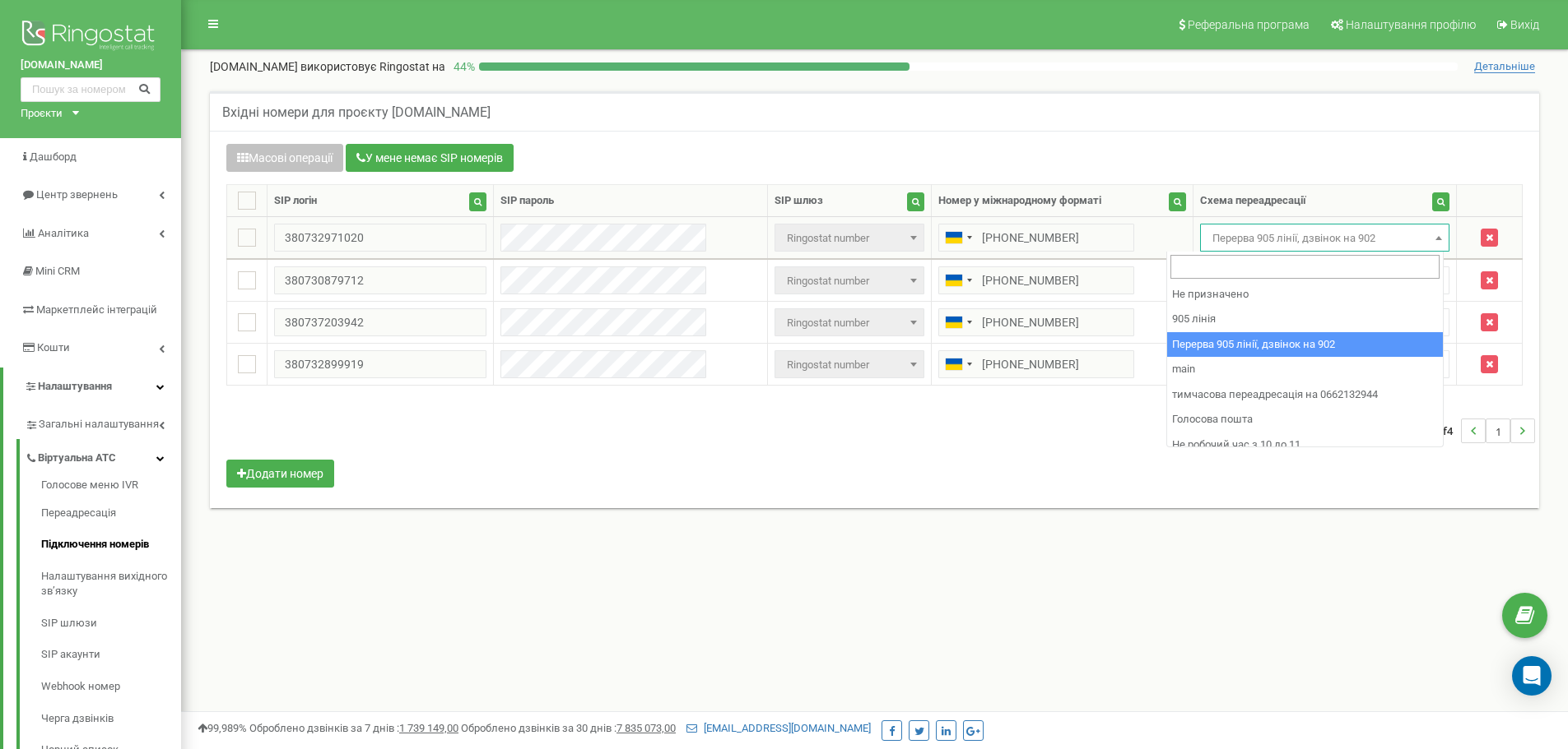
click at [1389, 230] on span "Перерва 905 лінії, дзвінок на 902" at bounding box center [1325, 238] width 239 height 23
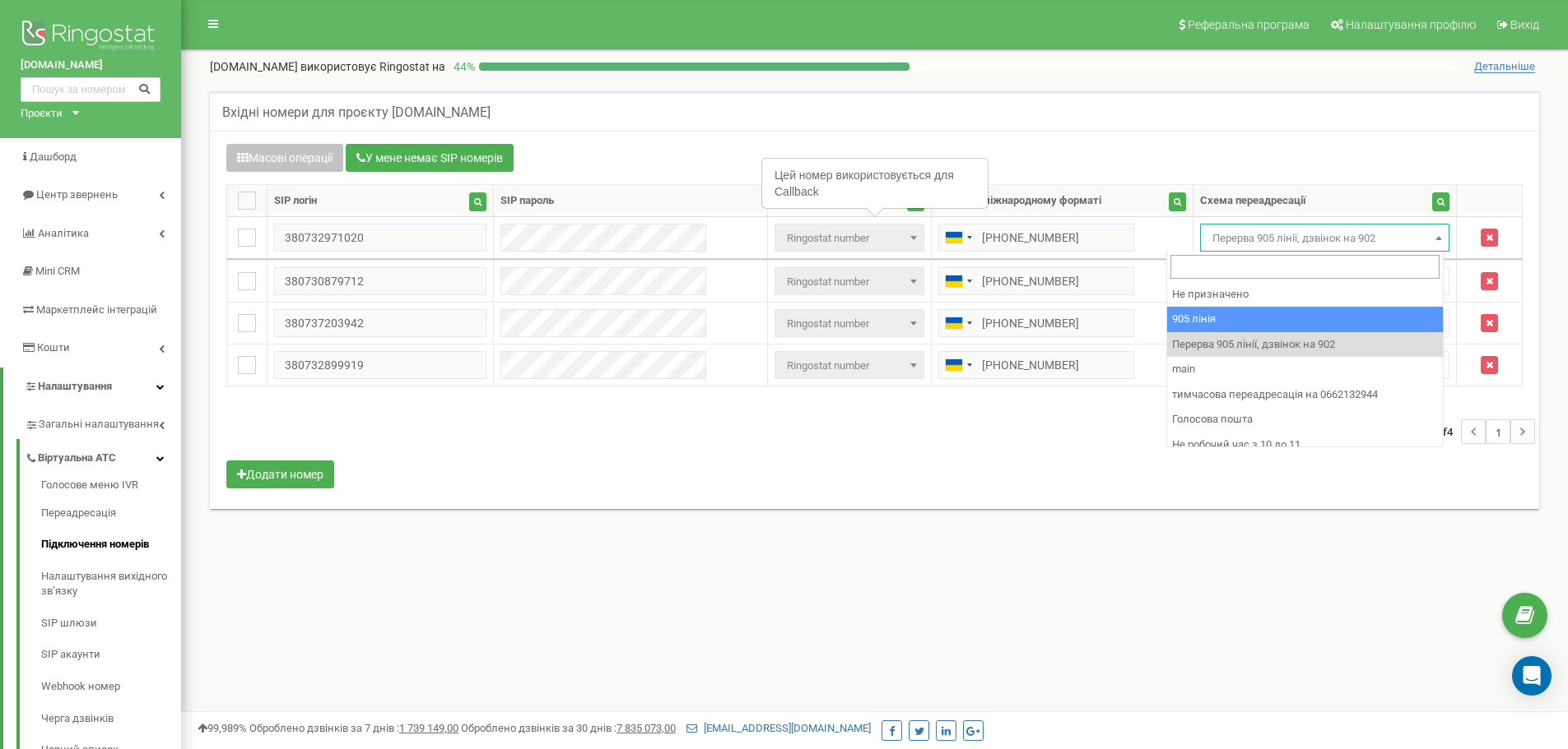
select select "173559"
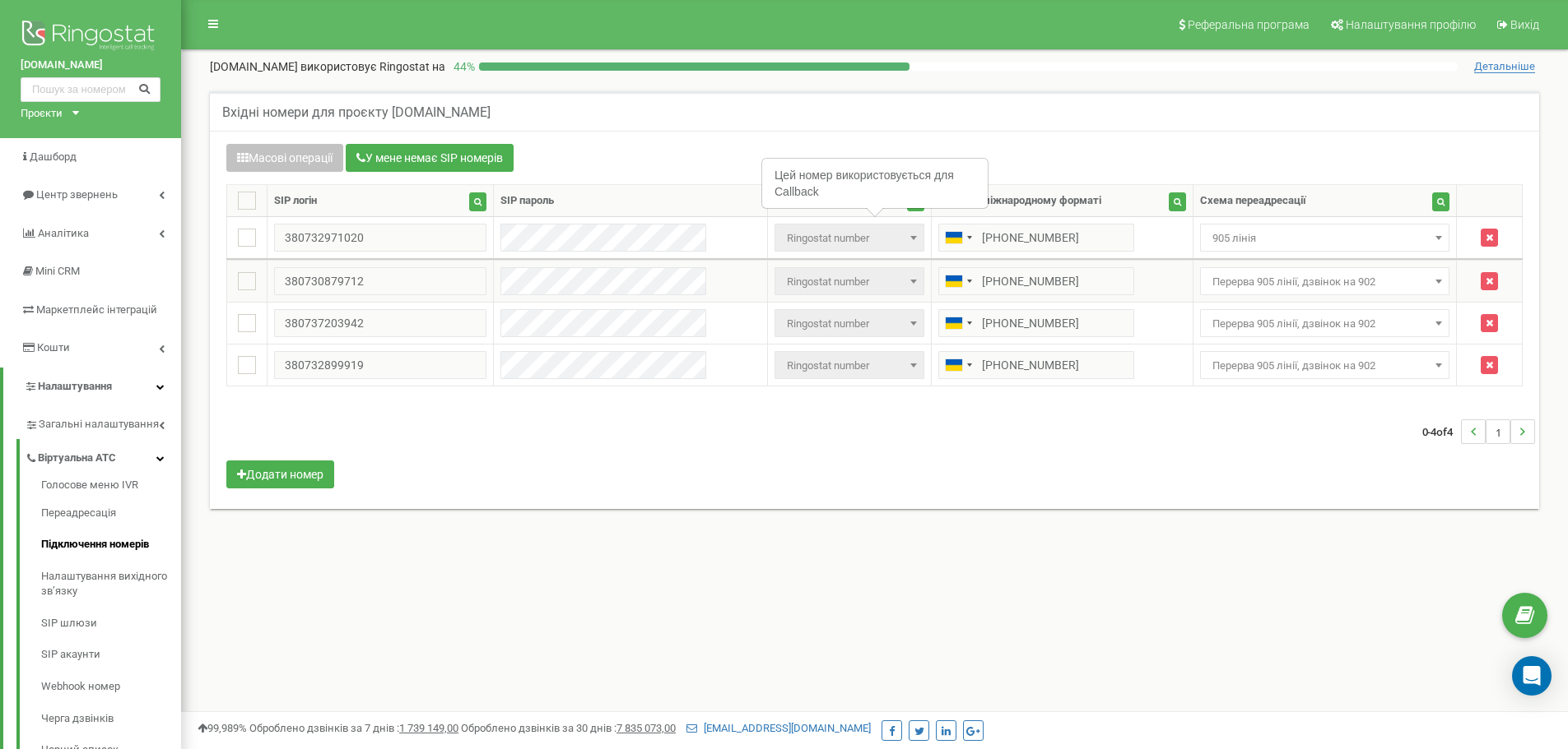
click at [1352, 277] on span "Перерва 905 лінії, дзвінок на 902" at bounding box center [1325, 282] width 239 height 23
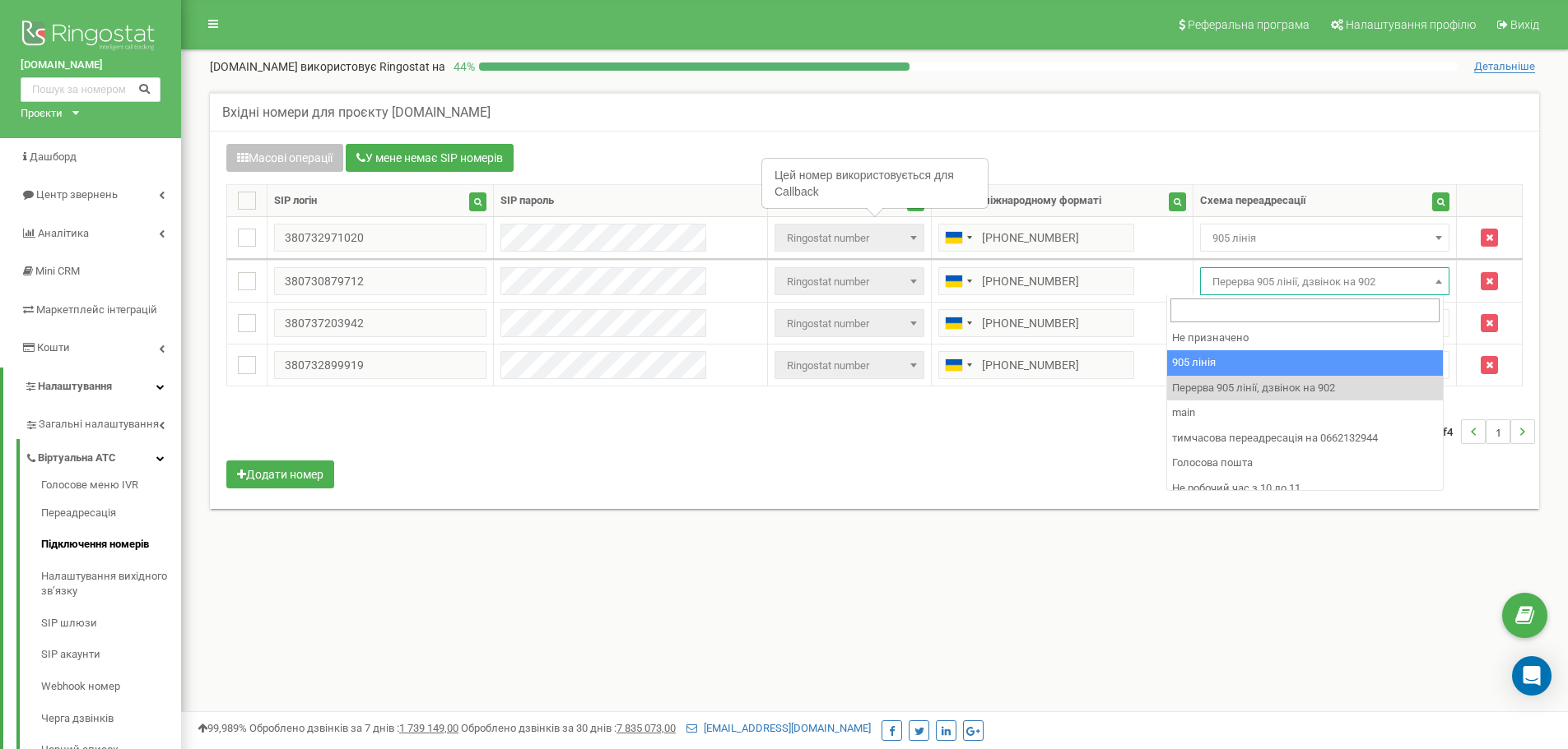
select select "173559"
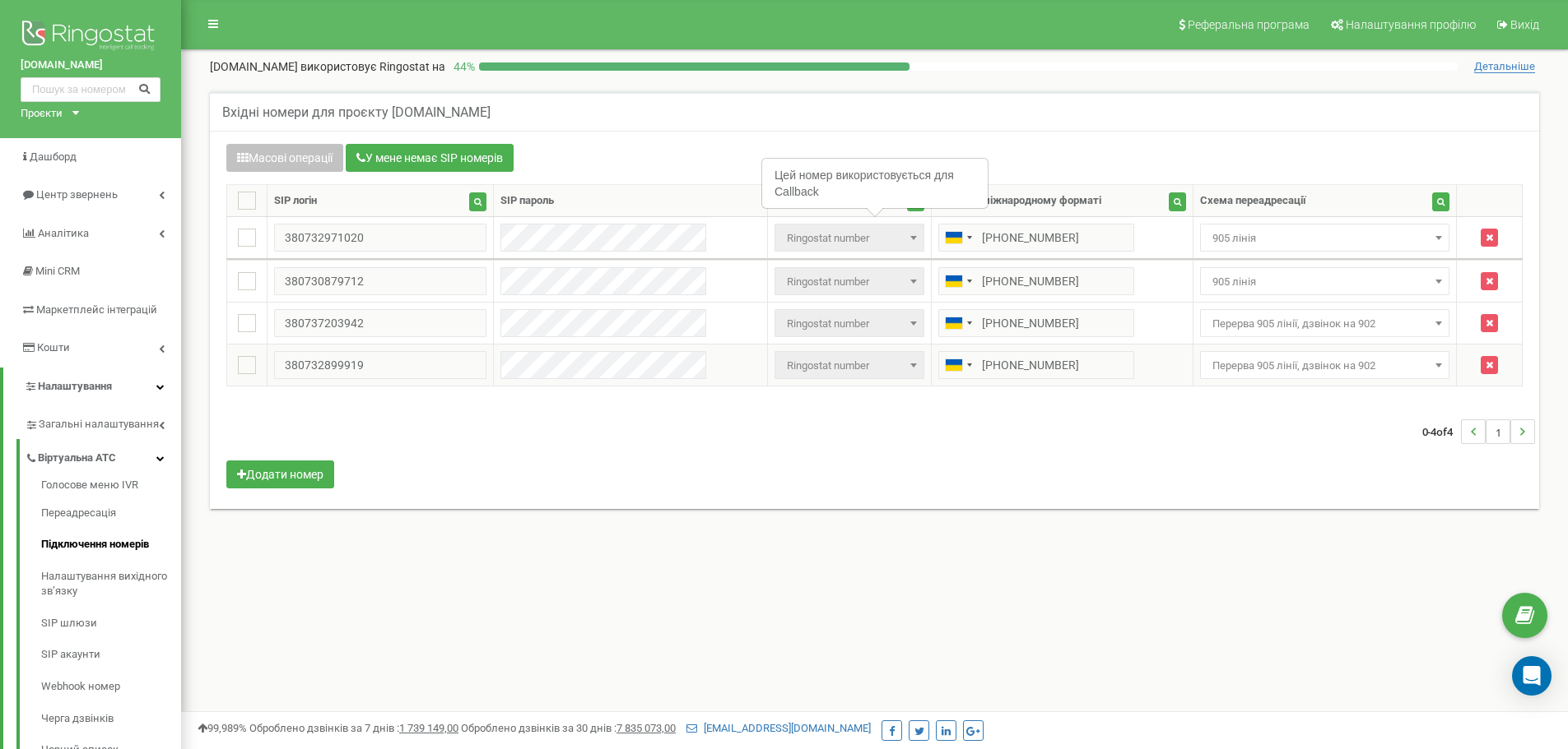
click at [1350, 363] on span "Перерва 905 лінії, дзвінок на 902" at bounding box center [1325, 366] width 239 height 23
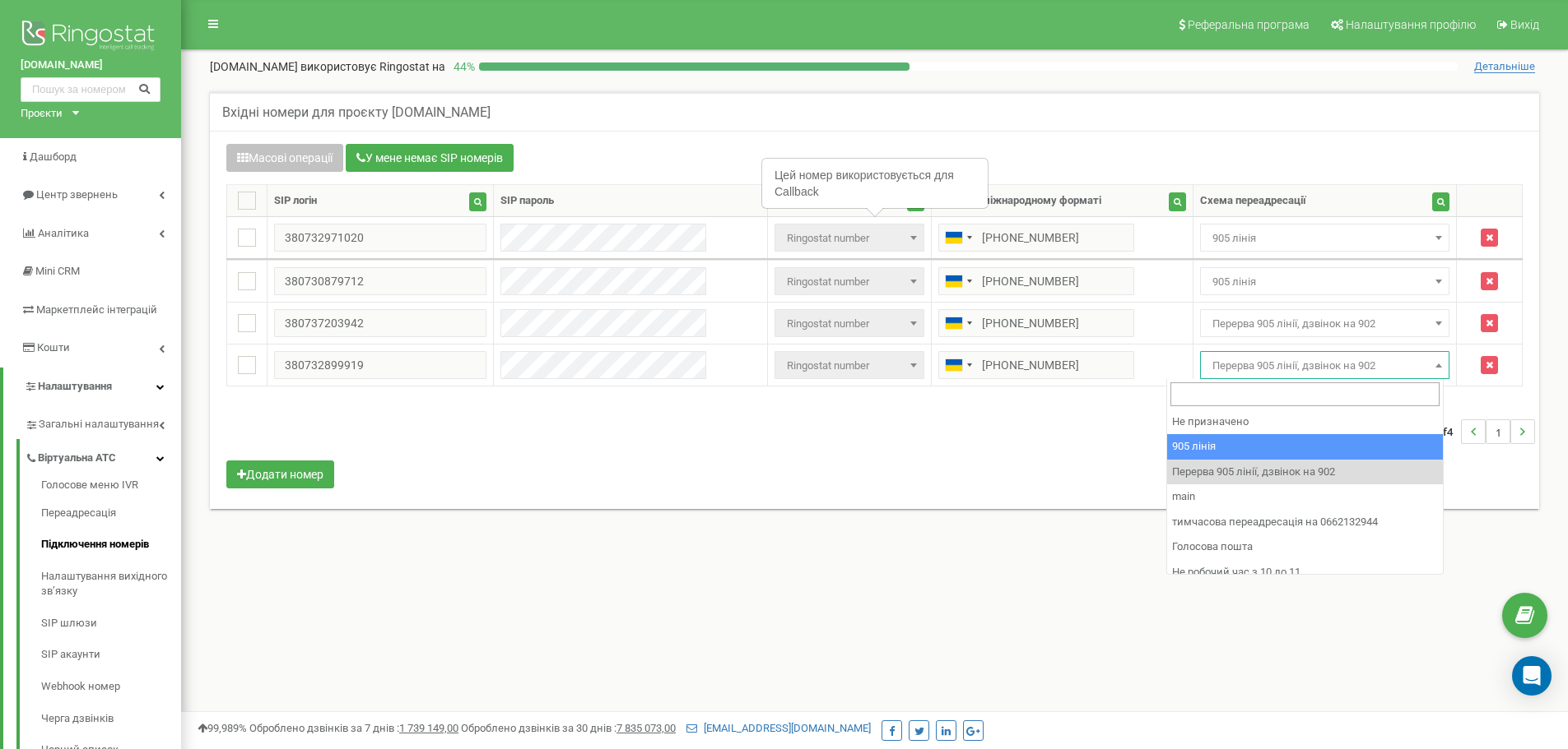
select select "173559"
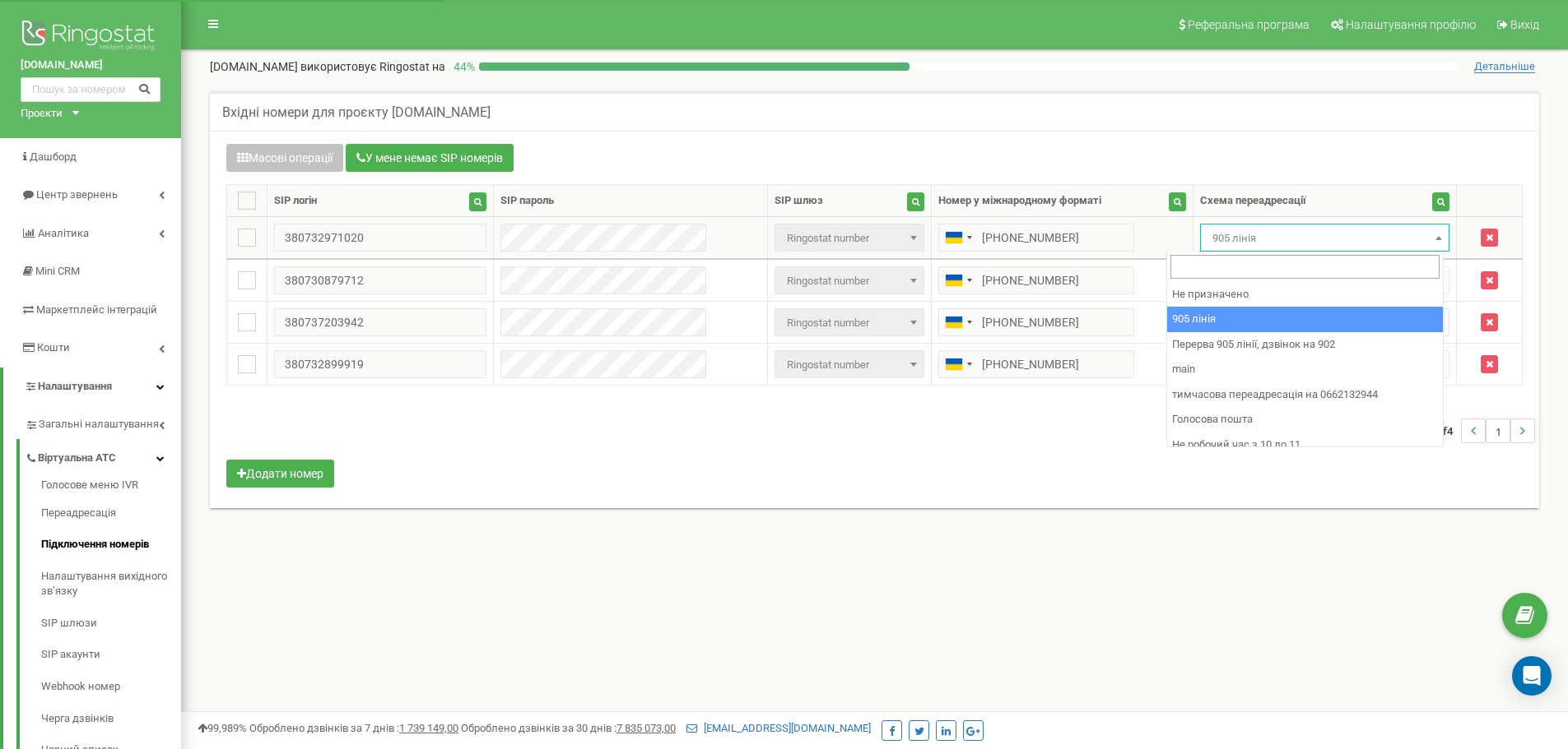
click at [1330, 227] on span "905 лінія" at bounding box center [1325, 238] width 239 height 23
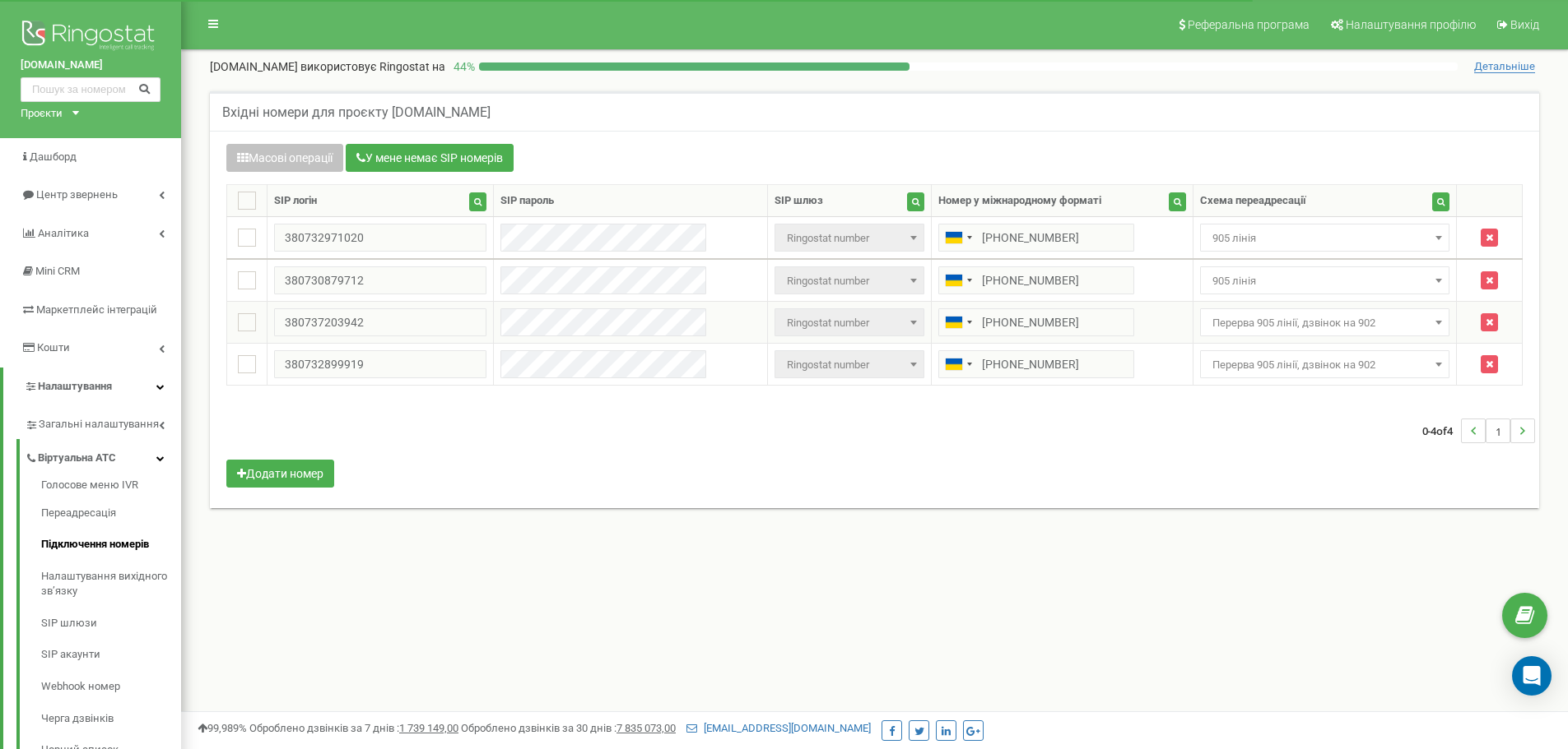
click at [1340, 325] on span "Перерва 905 лінії, дзвінок на 902" at bounding box center [1325, 323] width 239 height 23
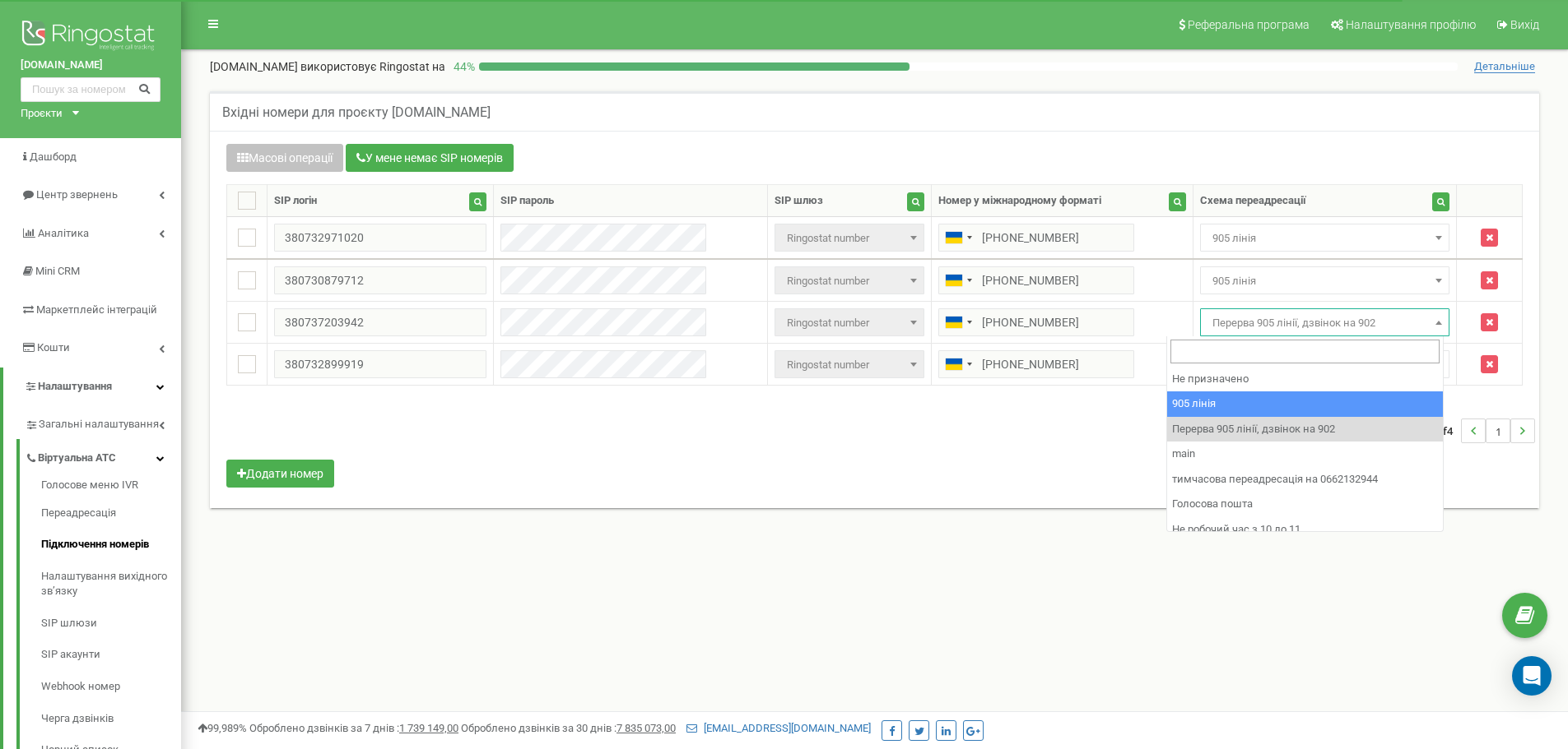
select select "173559"
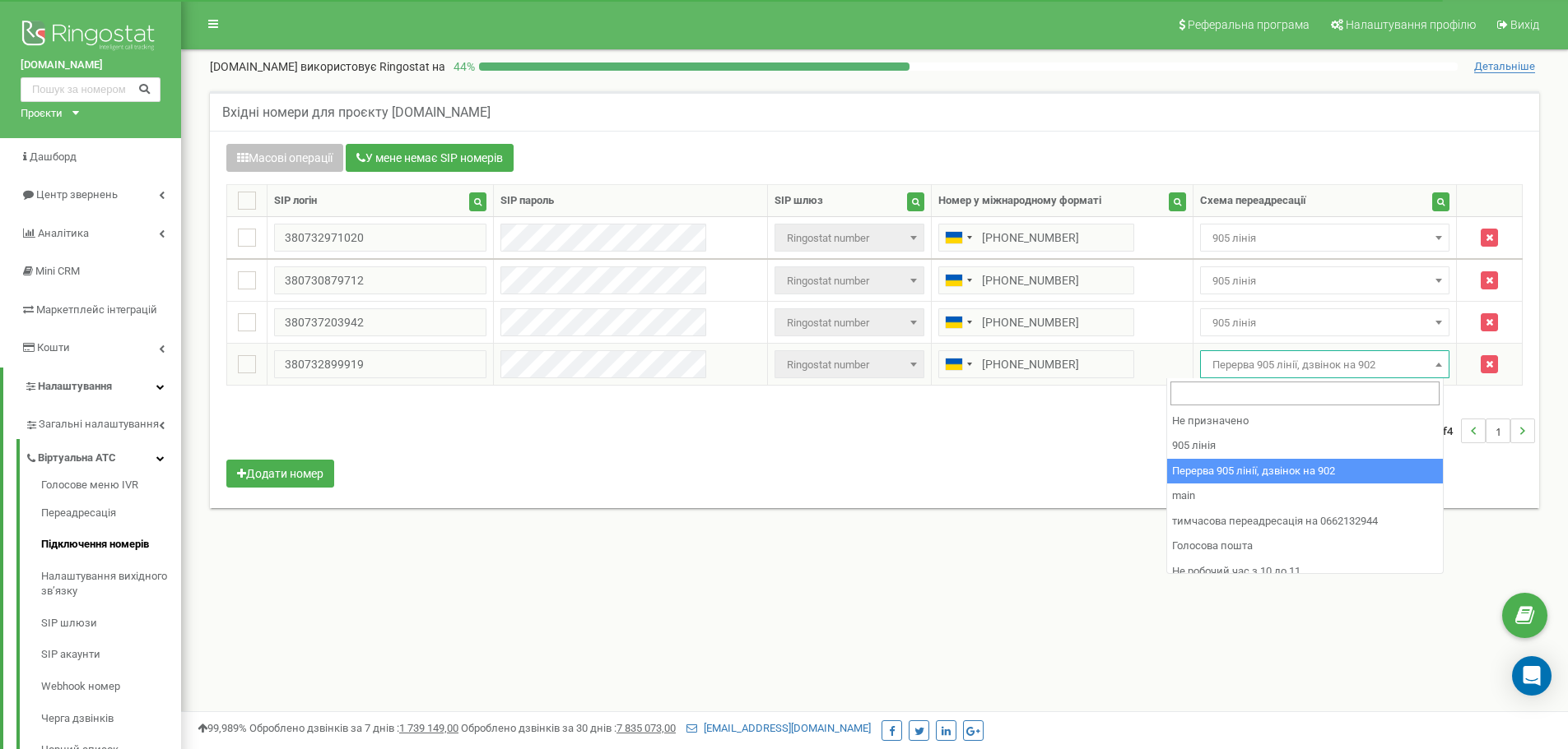
click at [1299, 368] on span "Перерва 905 лінії, дзвінок на 902" at bounding box center [1325, 365] width 239 height 23
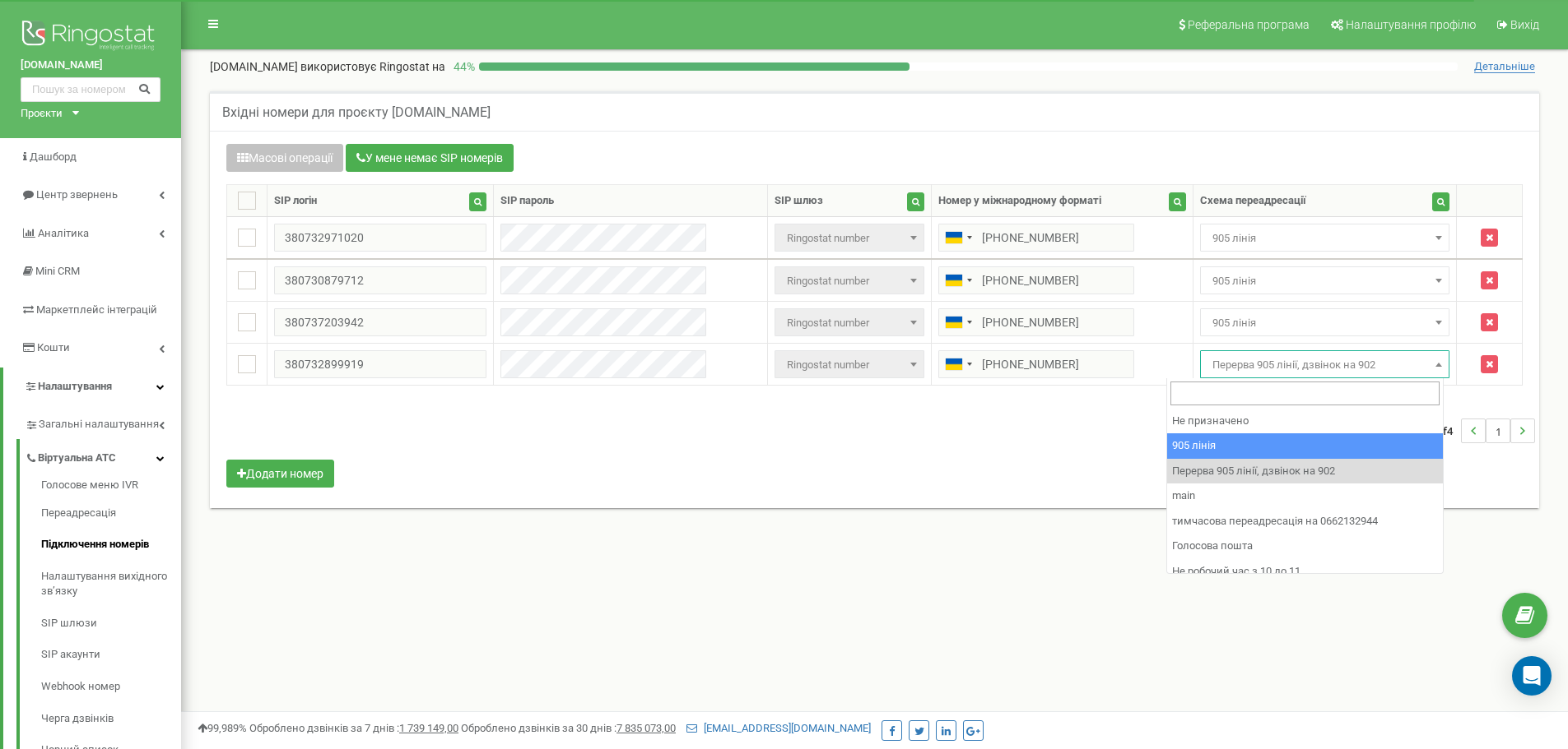
select select "173559"
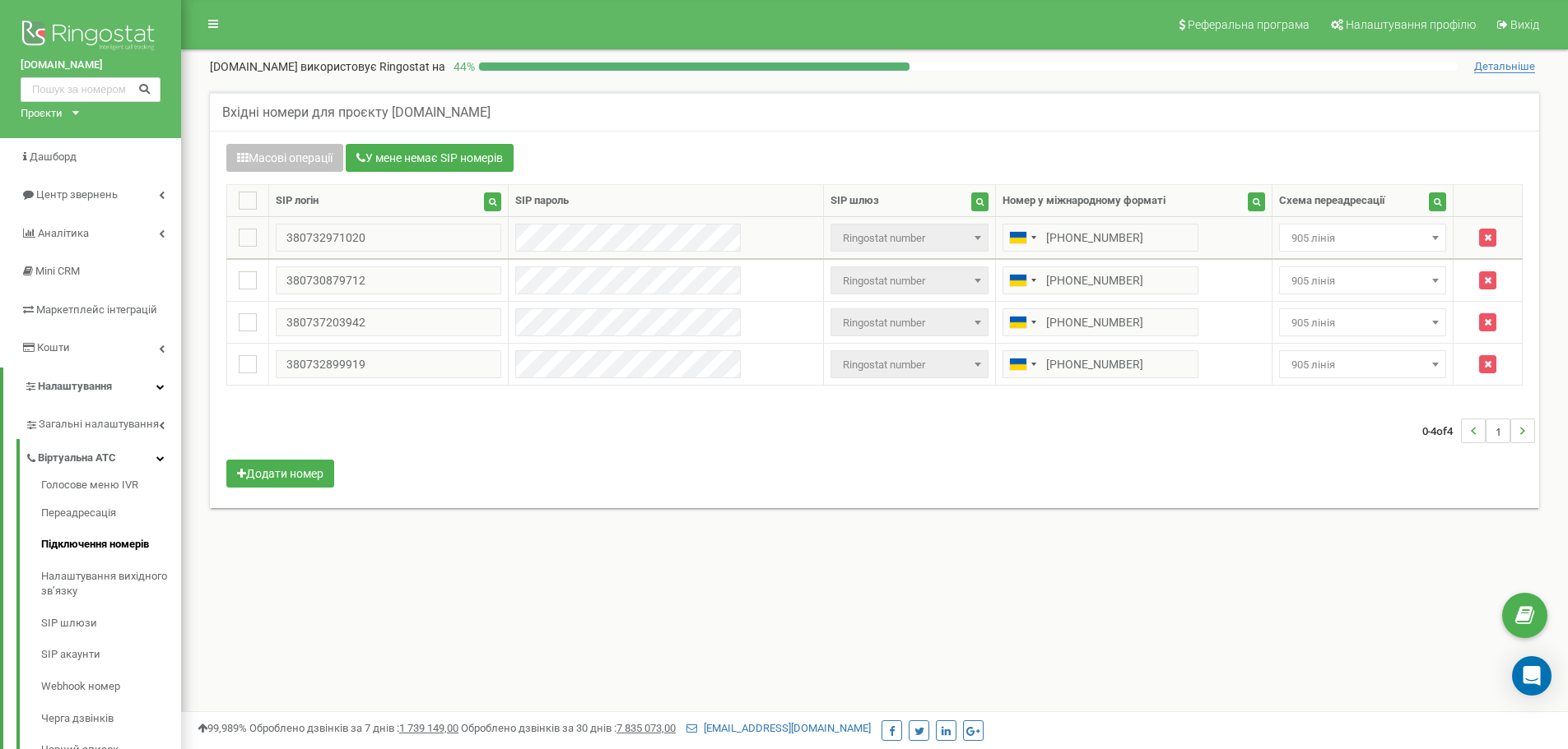
click at [1324, 246] on span "905 лінія" at bounding box center [1362, 238] width 155 height 23
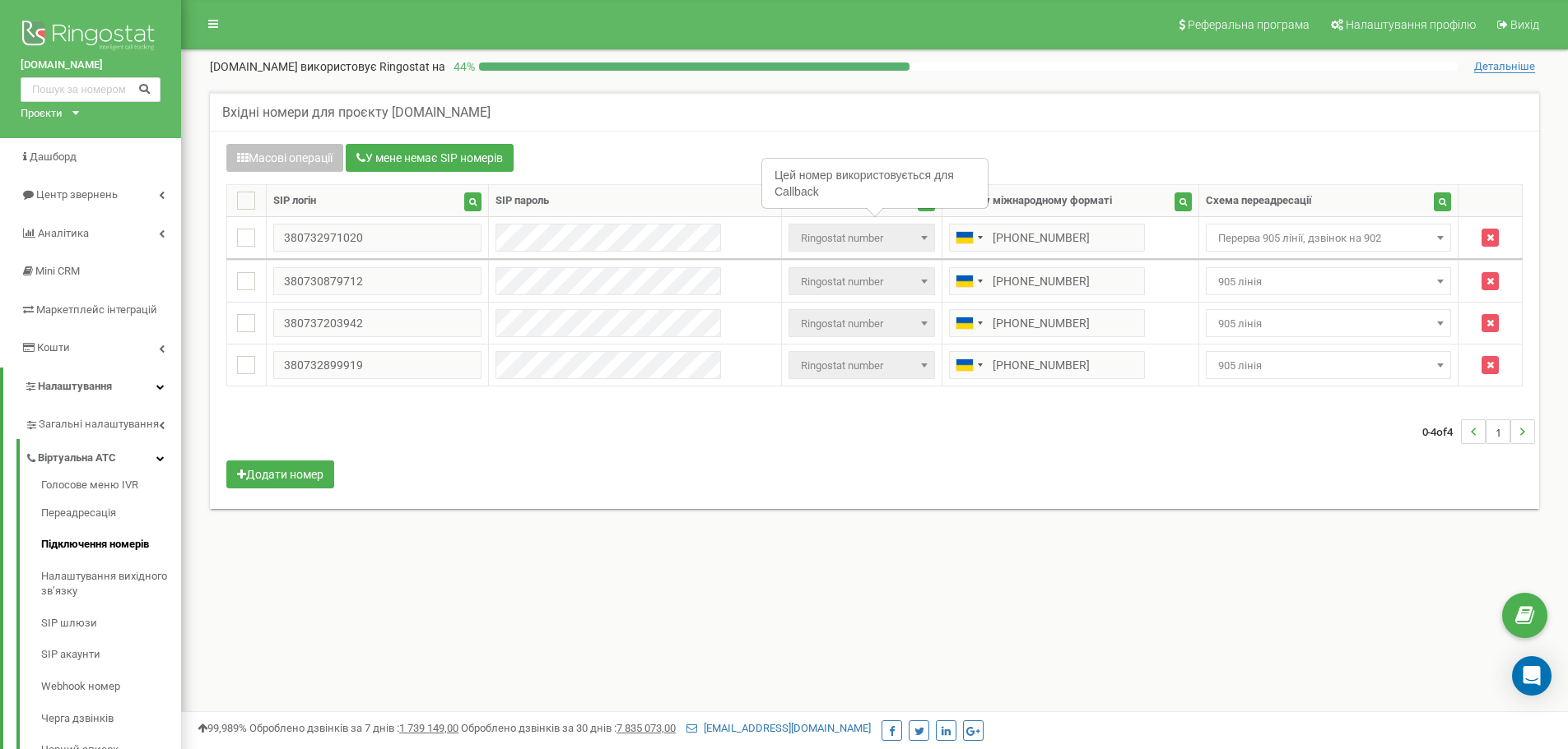
select select "173564"
click at [1298, 287] on span "905 лінія" at bounding box center [1325, 282] width 239 height 23
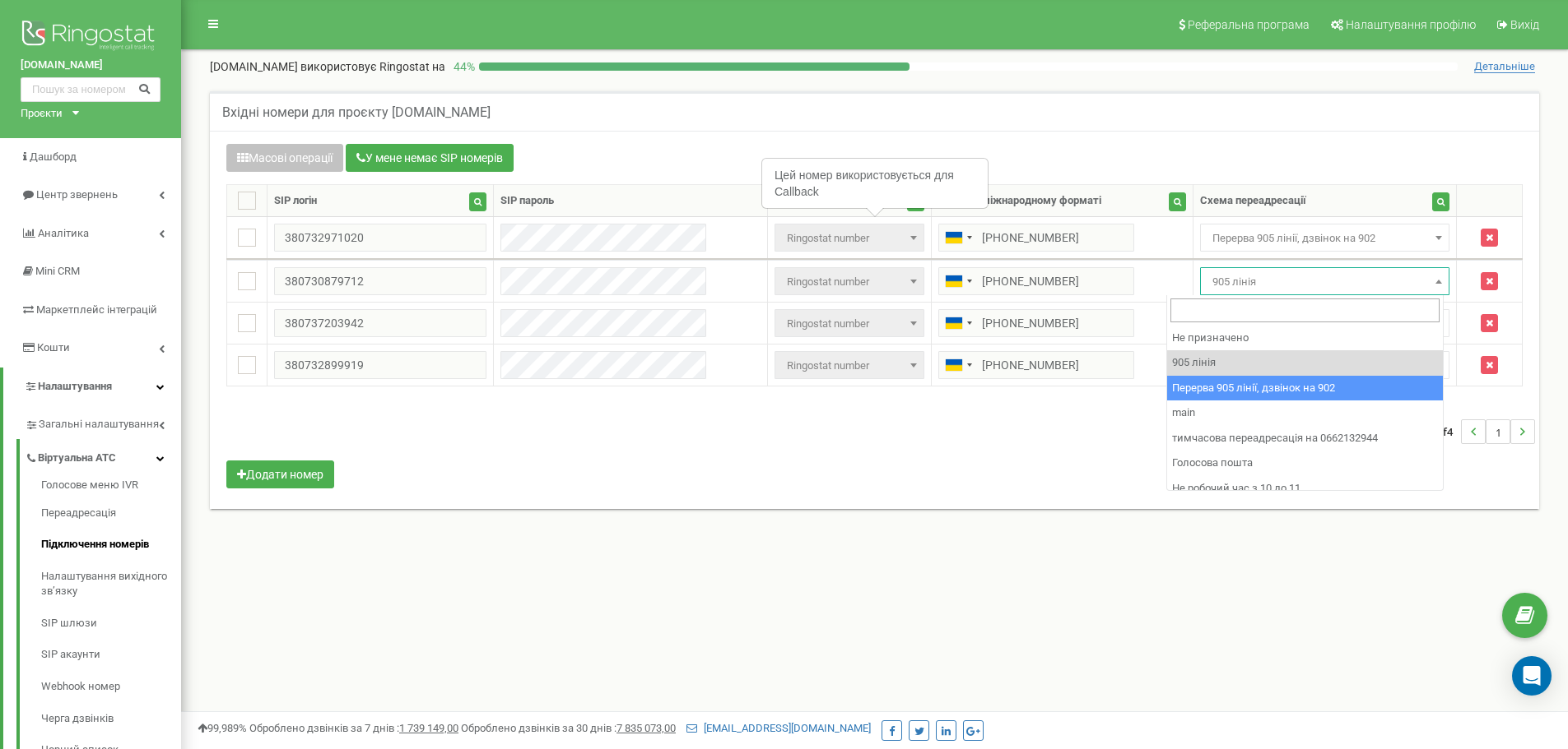
select select "173564"
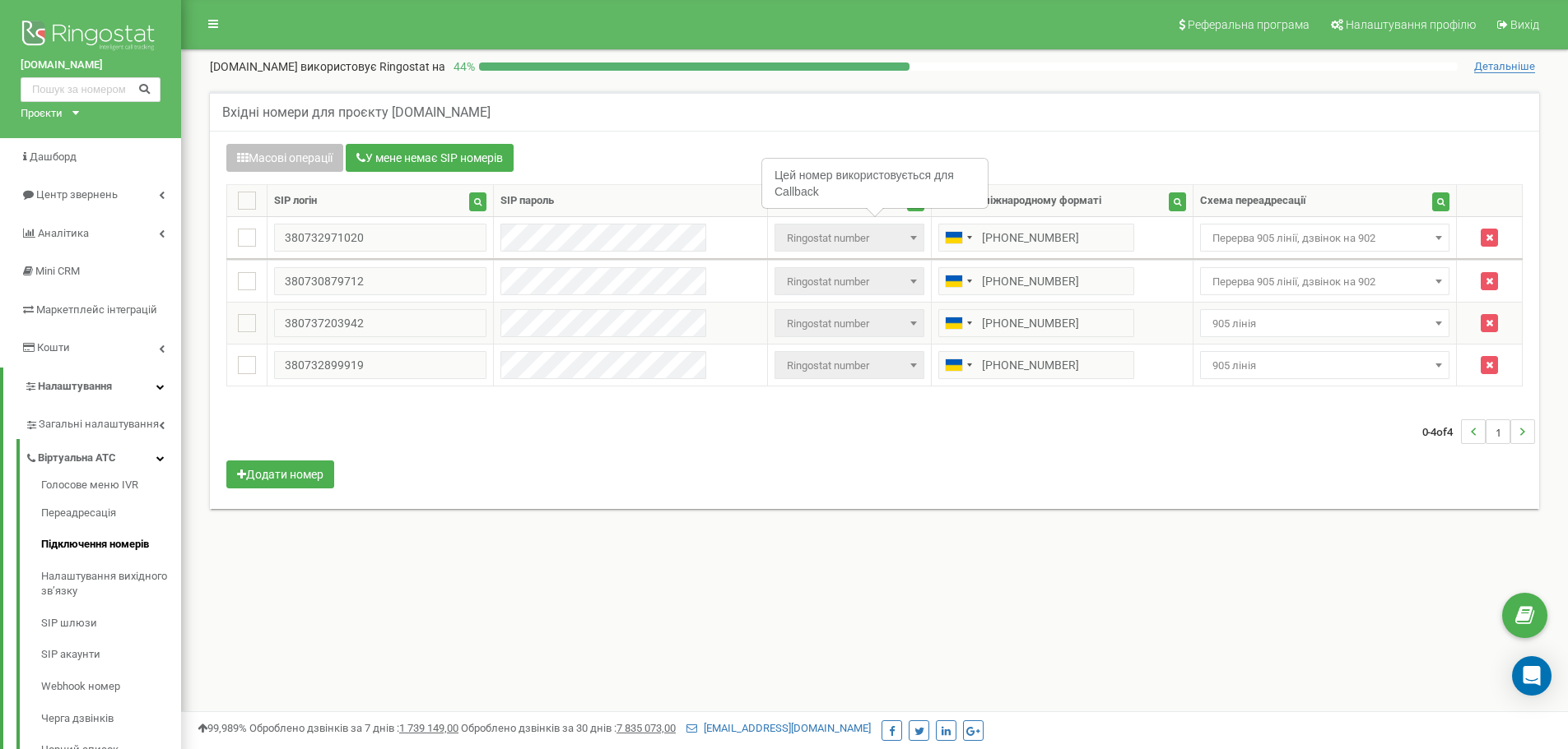
drag, startPoint x: 1298, startPoint y: 321, endPoint x: 1304, endPoint y: 335, distance: 15.2
click at [1298, 321] on span "905 лінія" at bounding box center [1325, 324] width 239 height 23
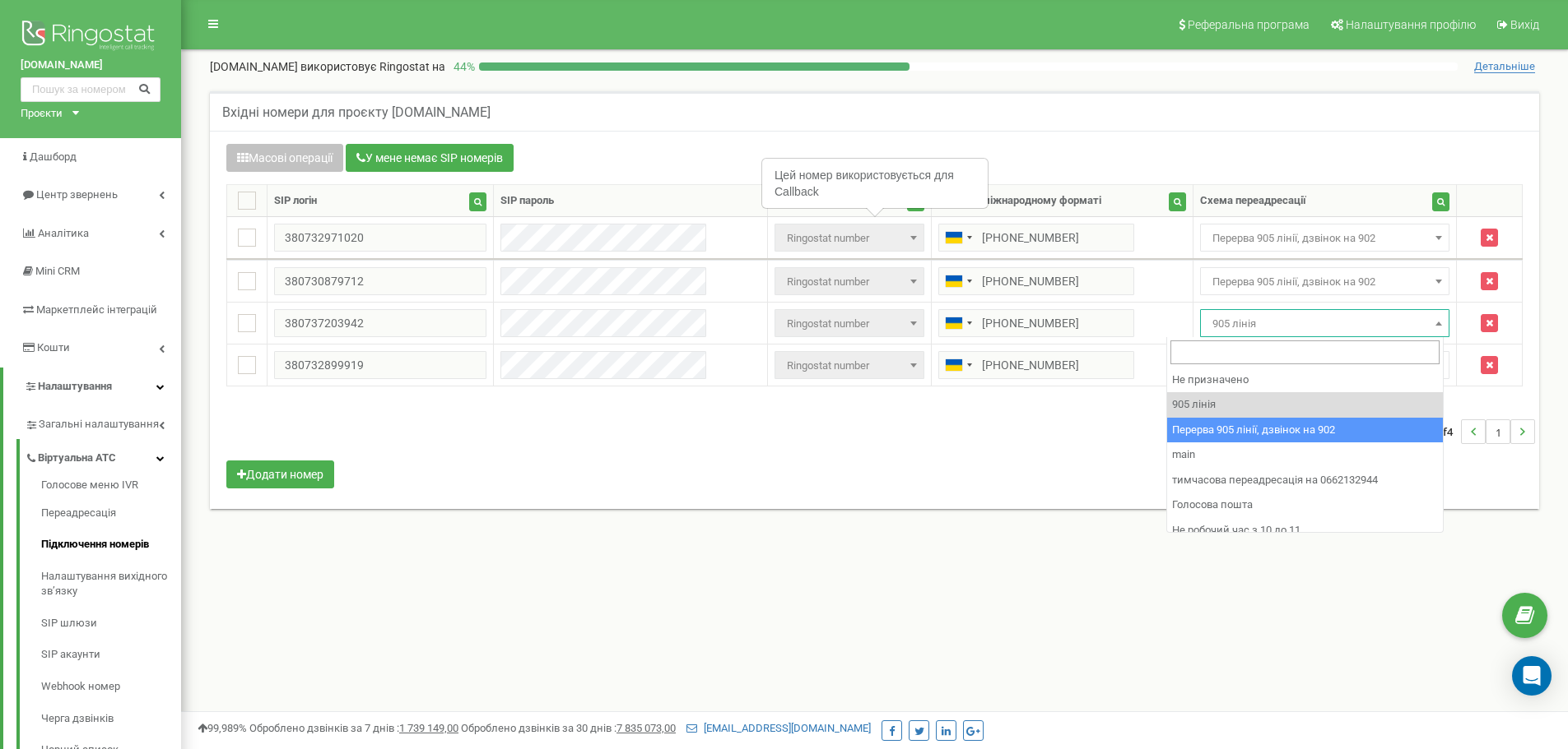
select select "173564"
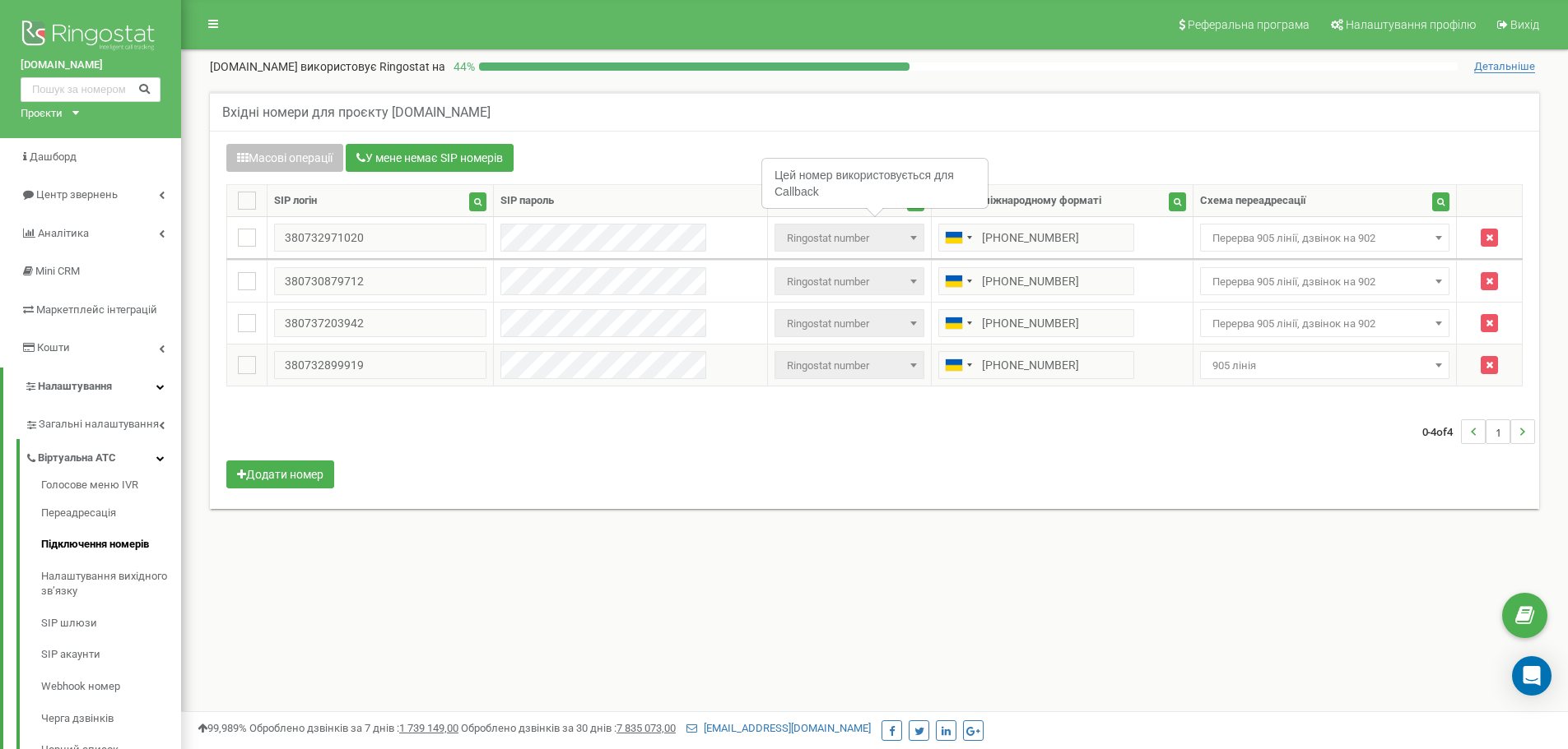
click at [1313, 360] on span "905 лінія" at bounding box center [1325, 366] width 239 height 23
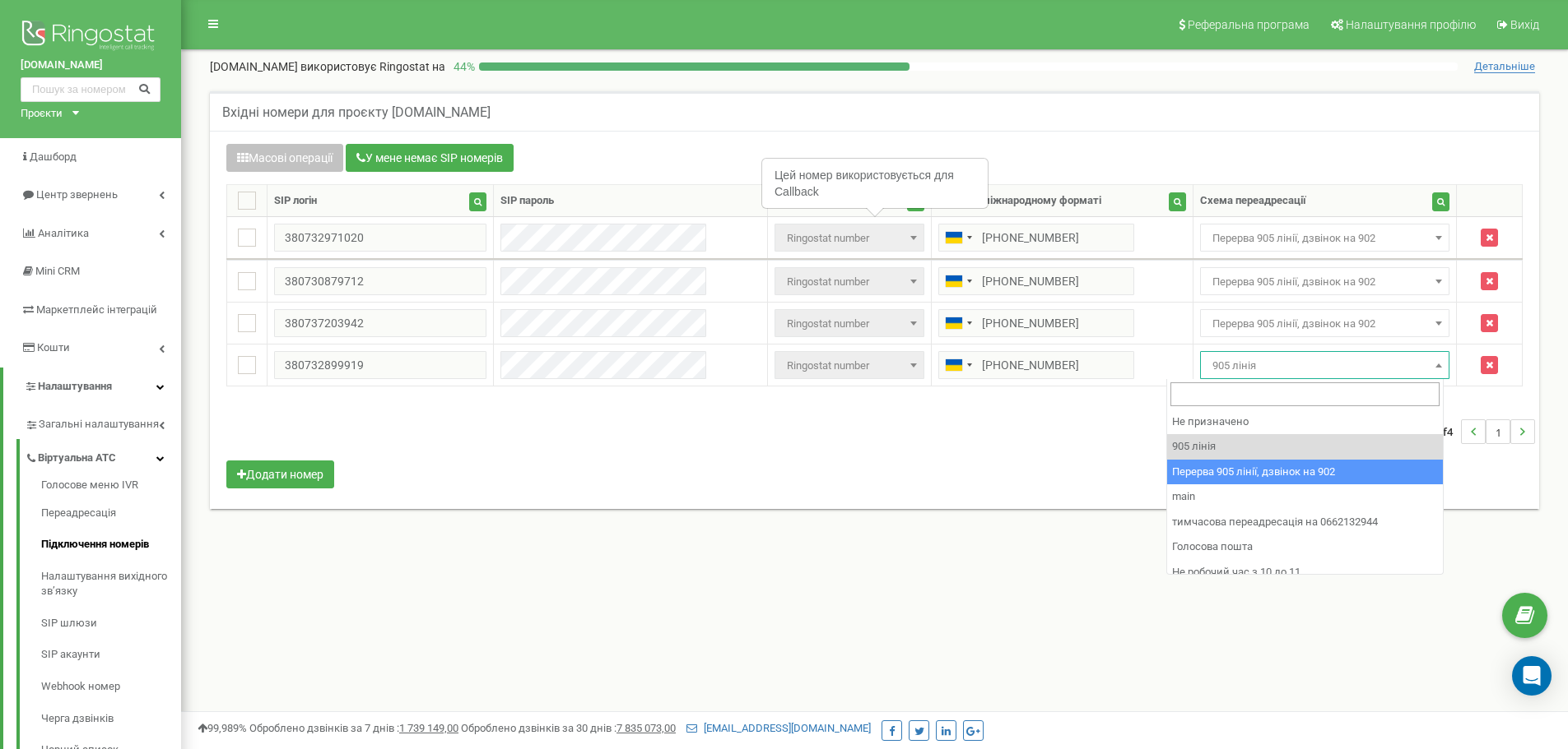
drag, startPoint x: 1390, startPoint y: 470, endPoint x: 1297, endPoint y: 455, distance: 94.2
select select "173564"
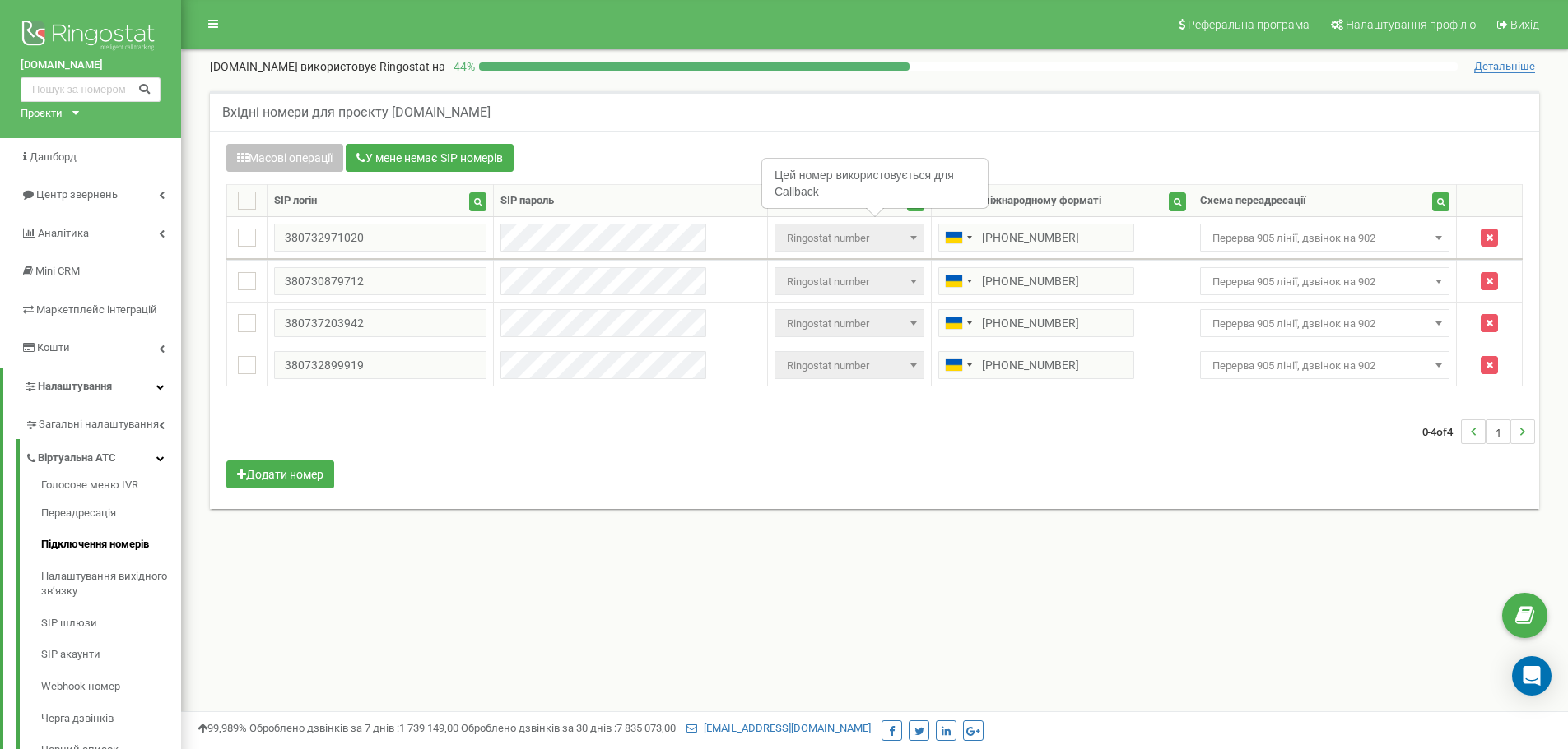
click at [1296, 454] on div "0-4 of 4 1" at bounding box center [875, 432] width 1321 height 58
